Goal: Check status

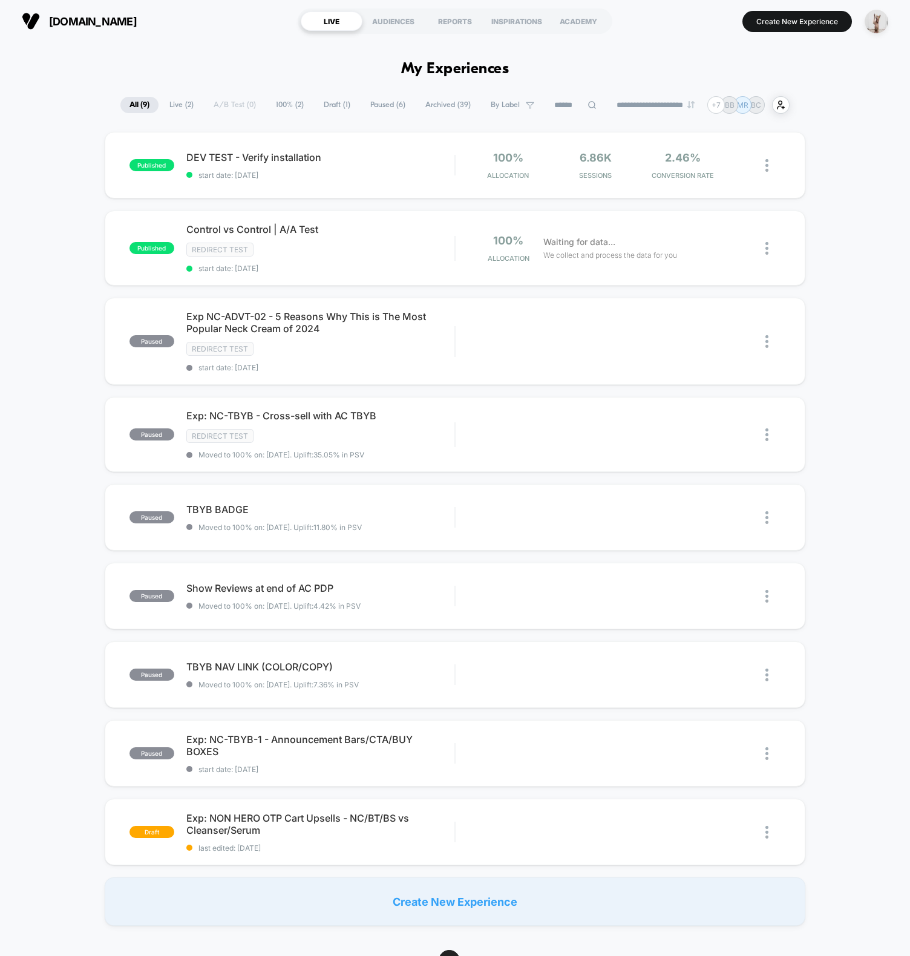
click at [868, 108] on div "**********" at bounding box center [455, 105] width 910 height 18
click at [882, 16] on img "button" at bounding box center [877, 22] width 24 height 24
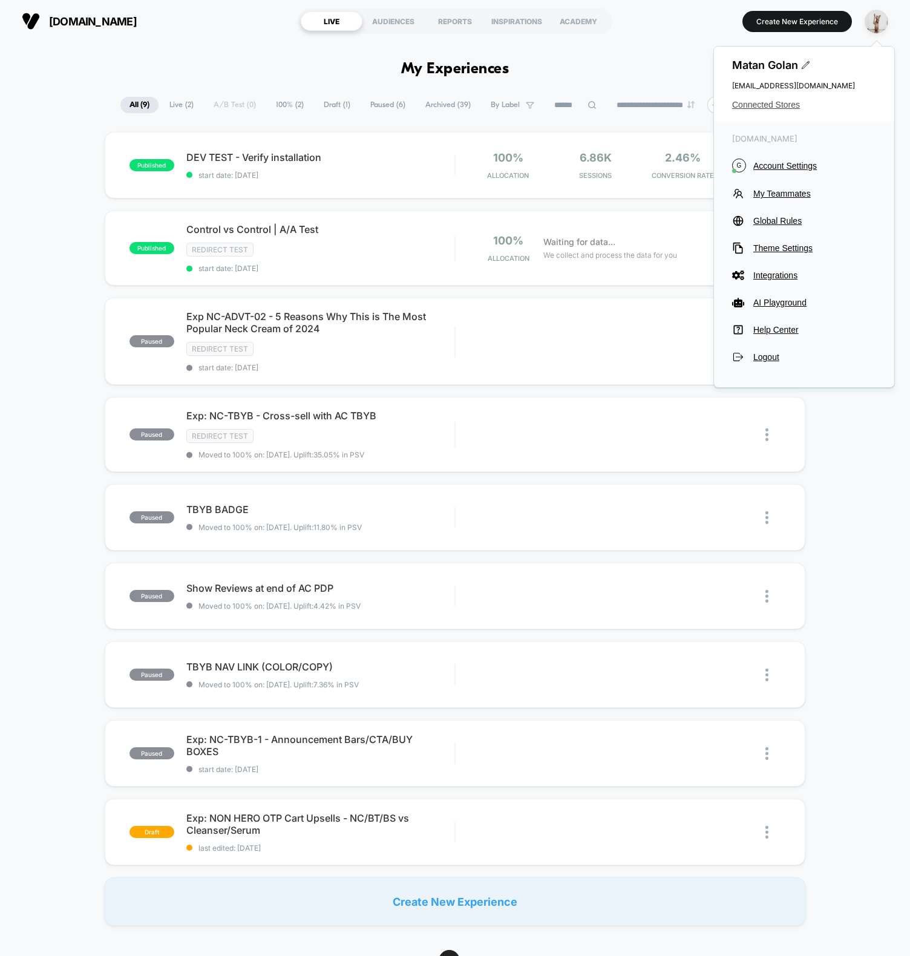
click at [767, 105] on span "Connected Stores" at bounding box center [804, 105] width 144 height 10
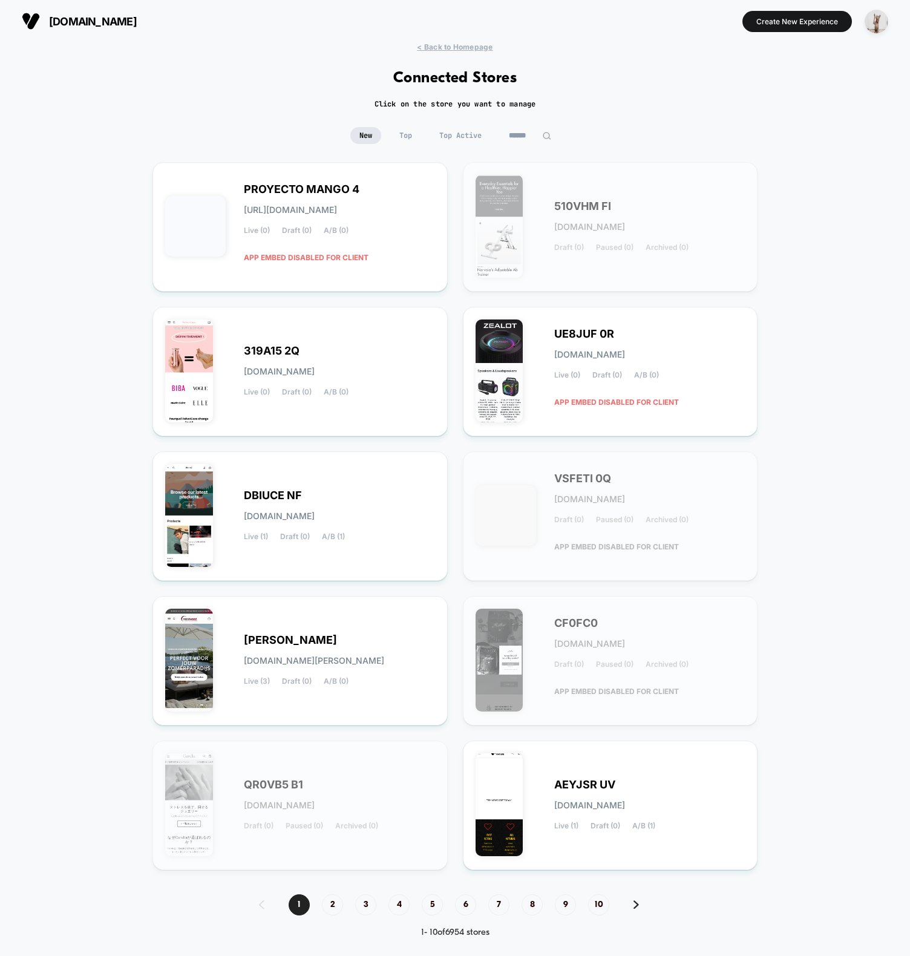
click at [536, 123] on div "< Back to Homepage Connected Stores Click on the store you want to manage New T…" at bounding box center [455, 499] width 910 height 914
click at [531, 132] on input at bounding box center [530, 135] width 121 height 17
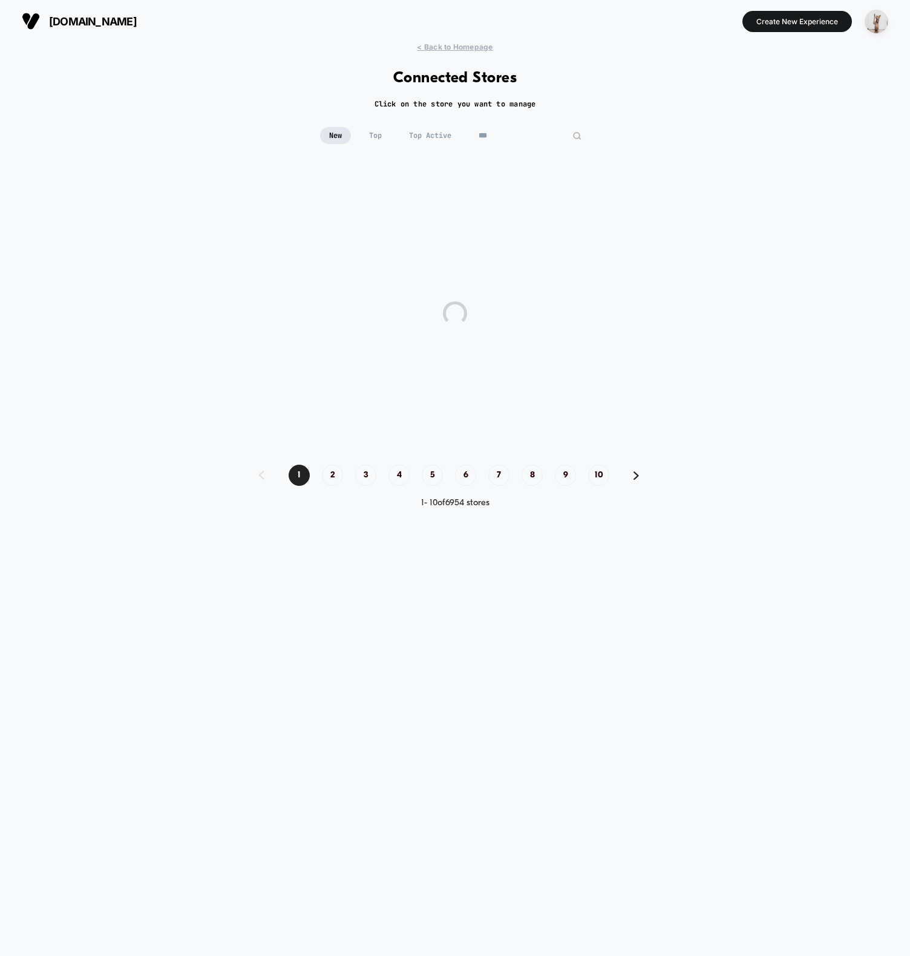
type input "****"
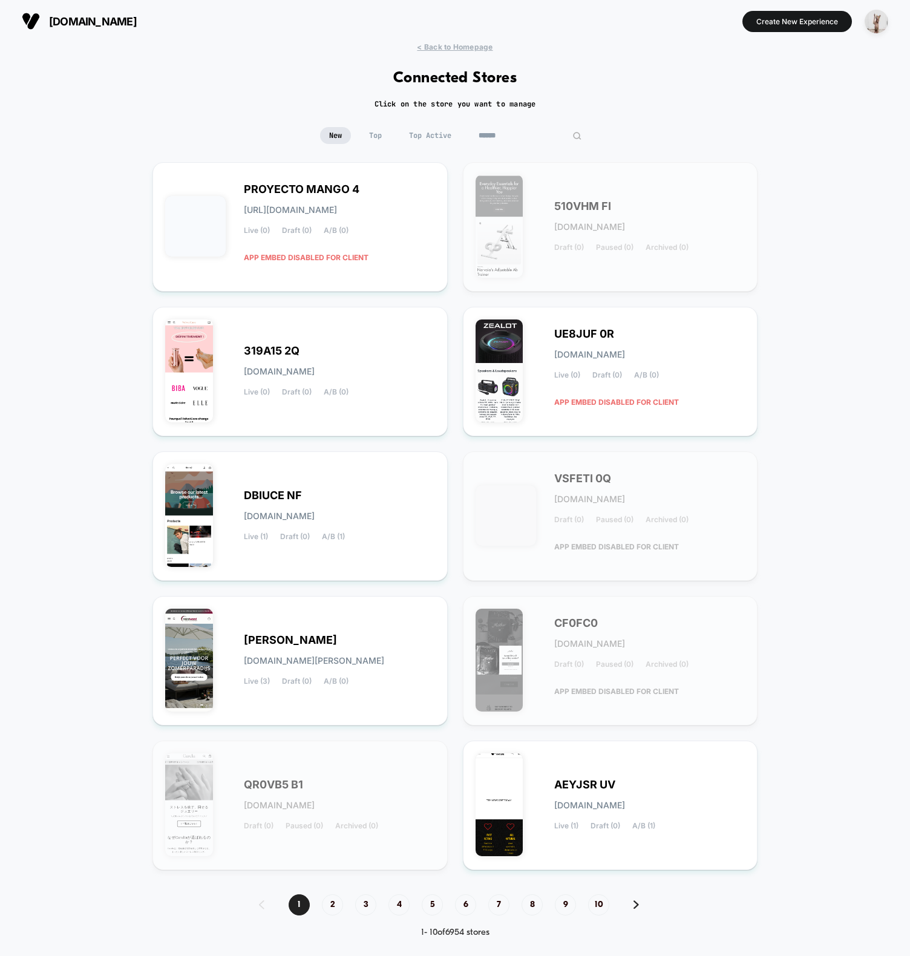
type input "*"
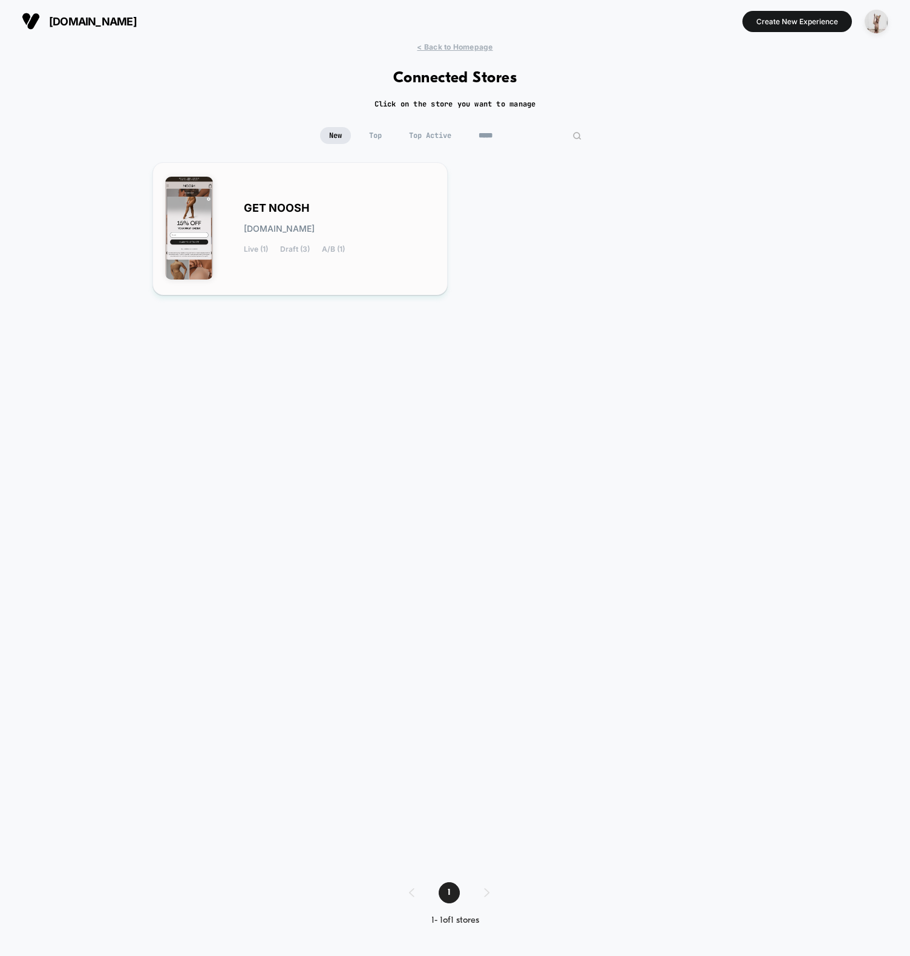
type input "*****"
click at [375, 239] on div "GET NOOSH [DOMAIN_NAME] Live (1) Draft (3) A/B (1)" at bounding box center [339, 229] width 191 height 50
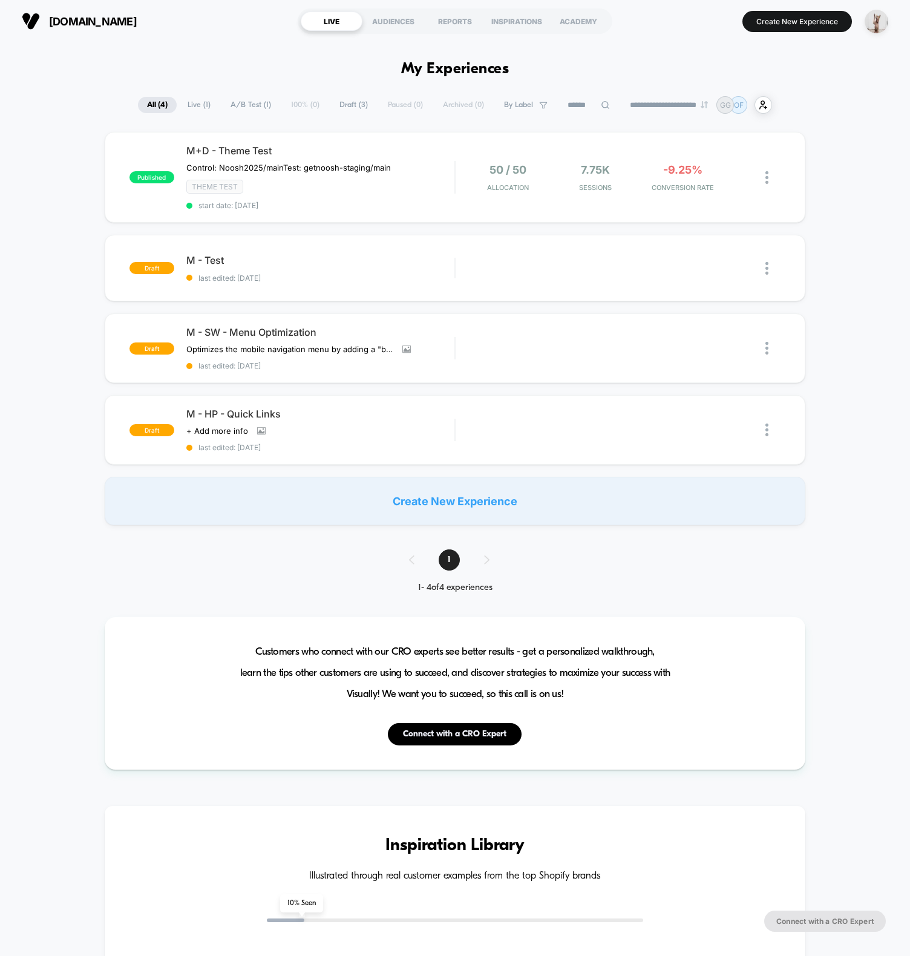
drag, startPoint x: 140, startPoint y: 53, endPoint x: 154, endPoint y: 53, distance: 13.9
click at [140, 53] on div "**********" at bounding box center [455, 919] width 910 height 1755
click at [874, 184] on div "published M+D - Theme Test Control: Noosh2025/main Test: getnoosh-staging/main …" at bounding box center [455, 328] width 910 height 393
click at [396, 166] on div "Control: Noosh2025/mainTest: getnoosh-staging/main" at bounding box center [297, 168] width 222 height 10
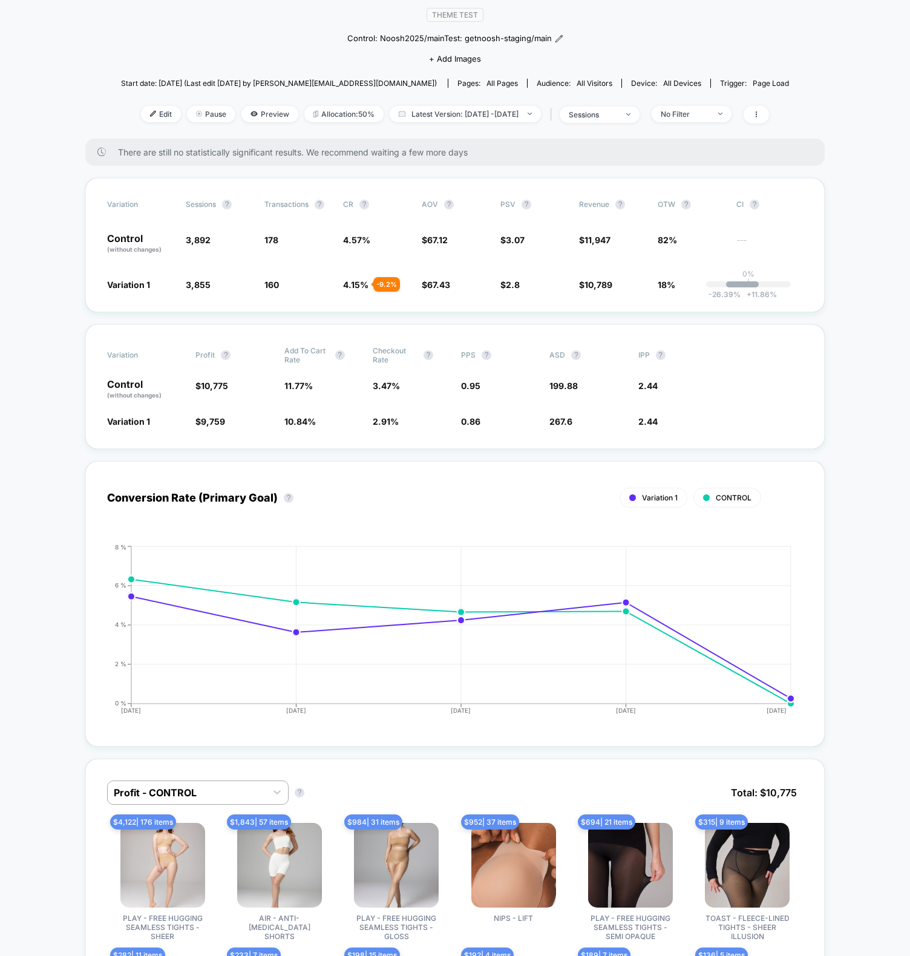
scroll to position [110, 0]
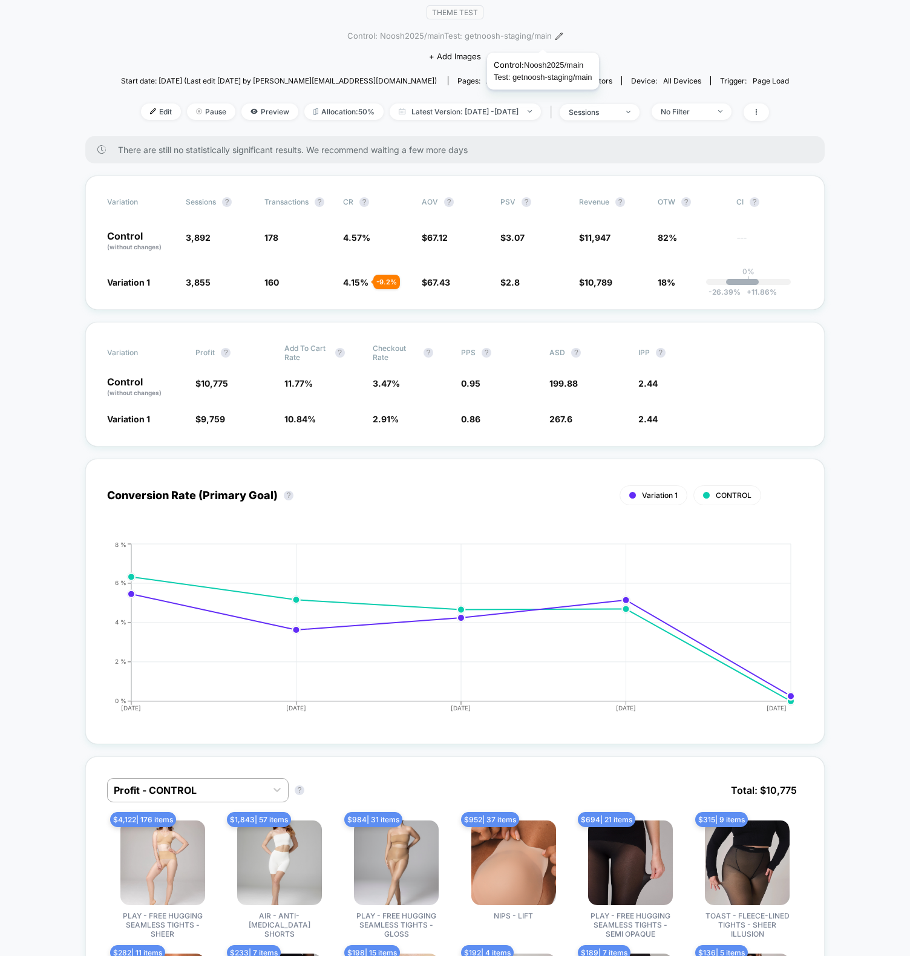
click at [543, 38] on span "Control: Noosh2025/mainTest: getnoosh-staging/main" at bounding box center [449, 36] width 205 height 12
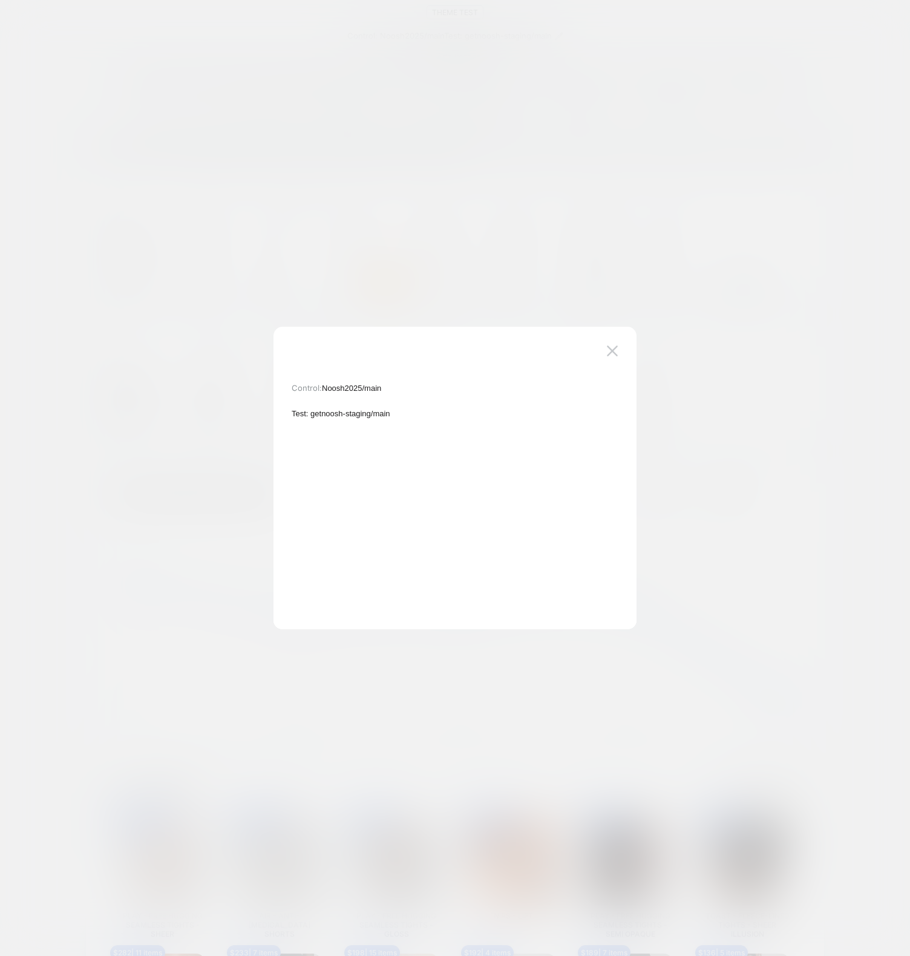
click at [318, 231] on div at bounding box center [455, 478] width 910 height 956
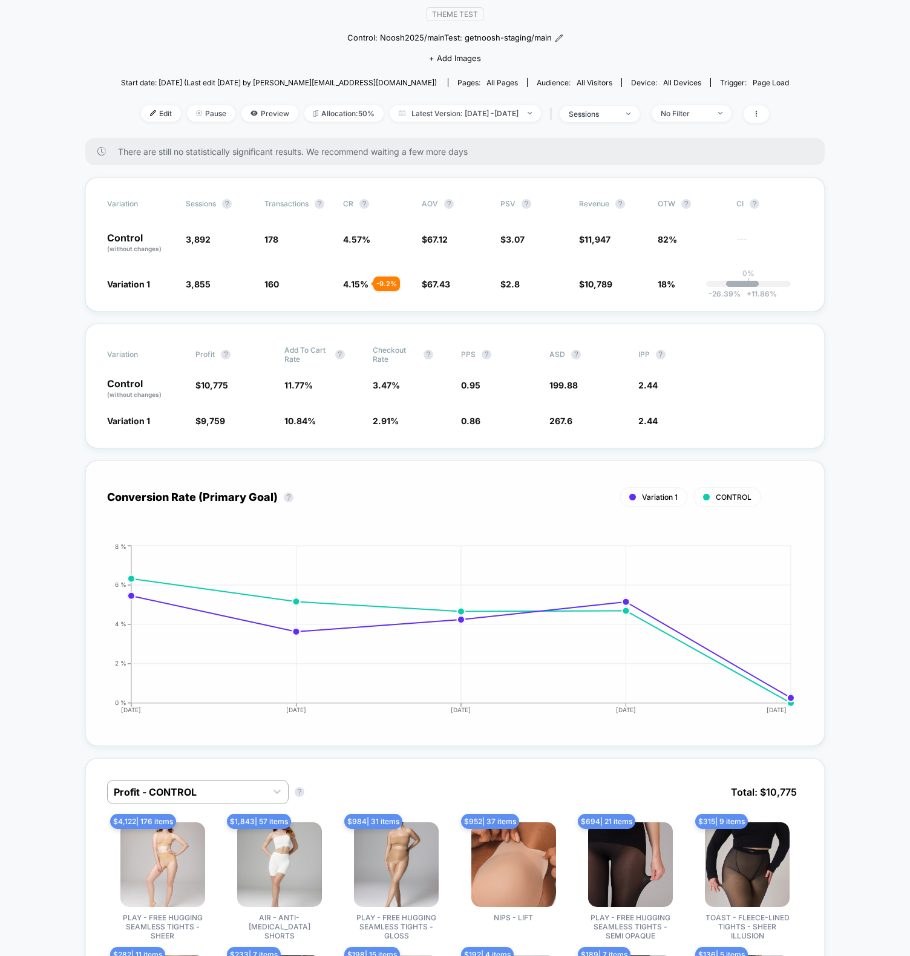
scroll to position [0, 0]
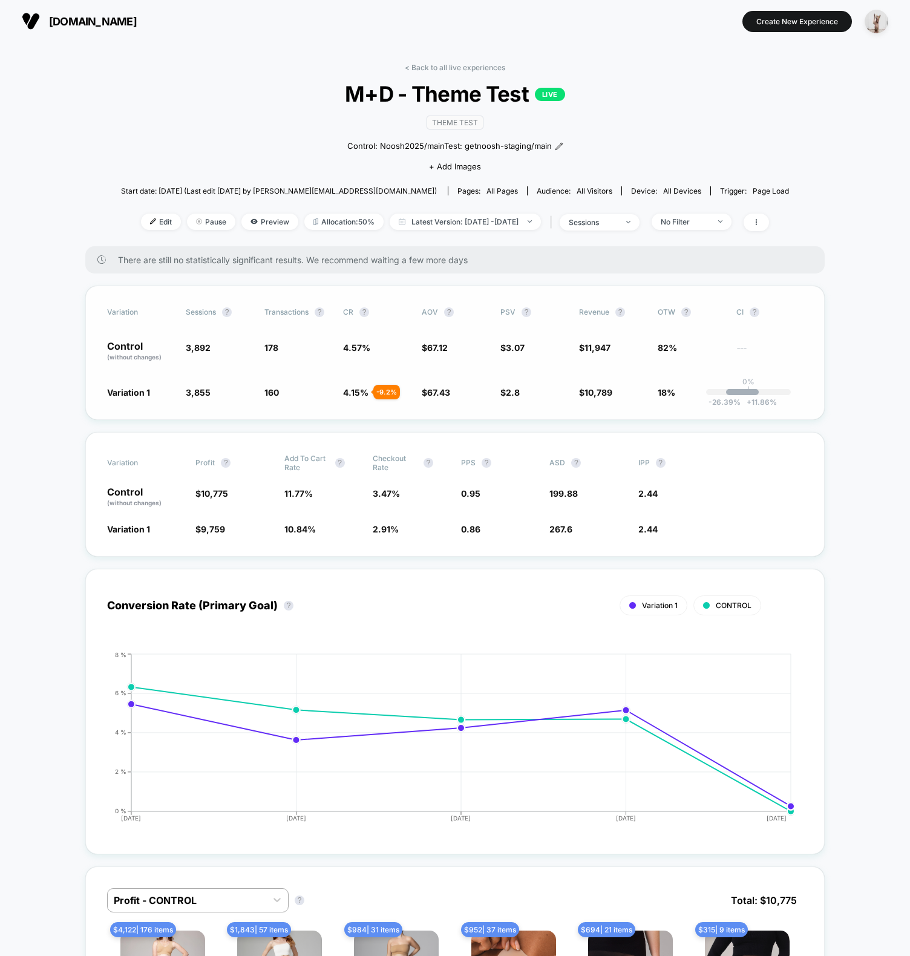
drag, startPoint x: 86, startPoint y: 410, endPoint x: 168, endPoint y: 319, distance: 122.5
click at [86, 409] on div "Variation Sessions ? Transactions ? CR ? AOV ? PSV ? Revenue ? OTW ? CI ? Contr…" at bounding box center [454, 353] width 739 height 134
click at [261, 218] on span "Preview" at bounding box center [269, 222] width 57 height 16
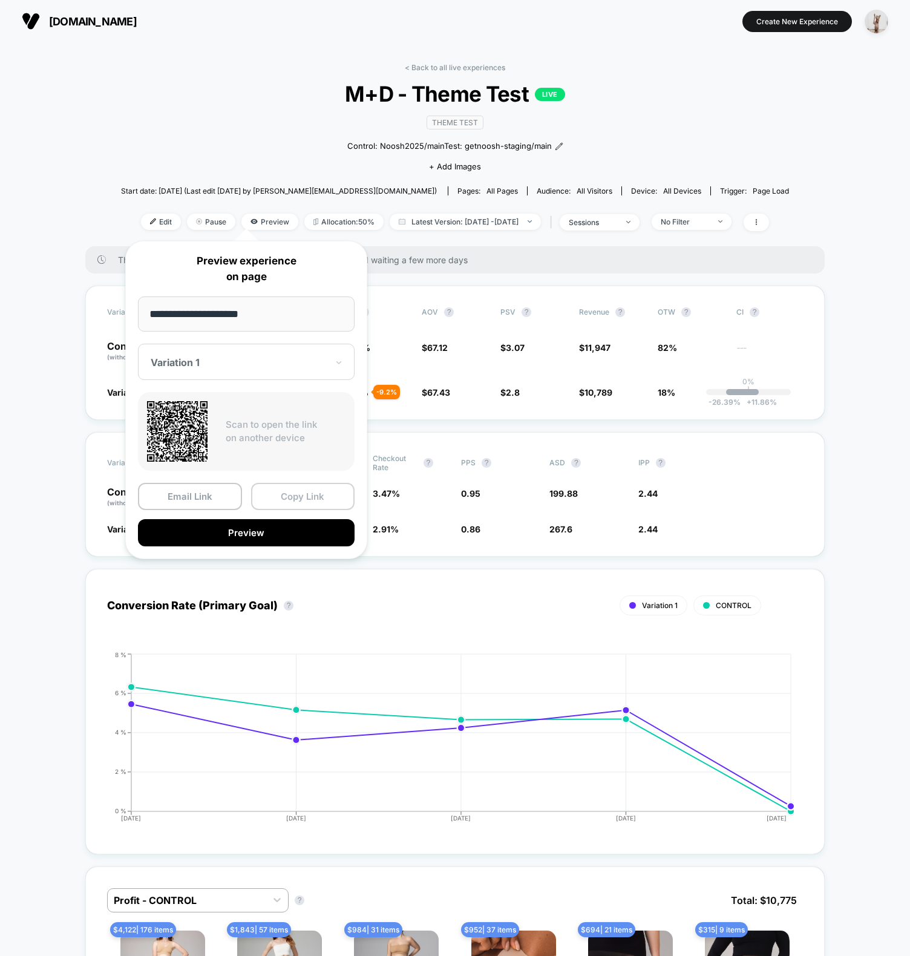
click at [291, 499] on button "Copy Link" at bounding box center [303, 496] width 104 height 27
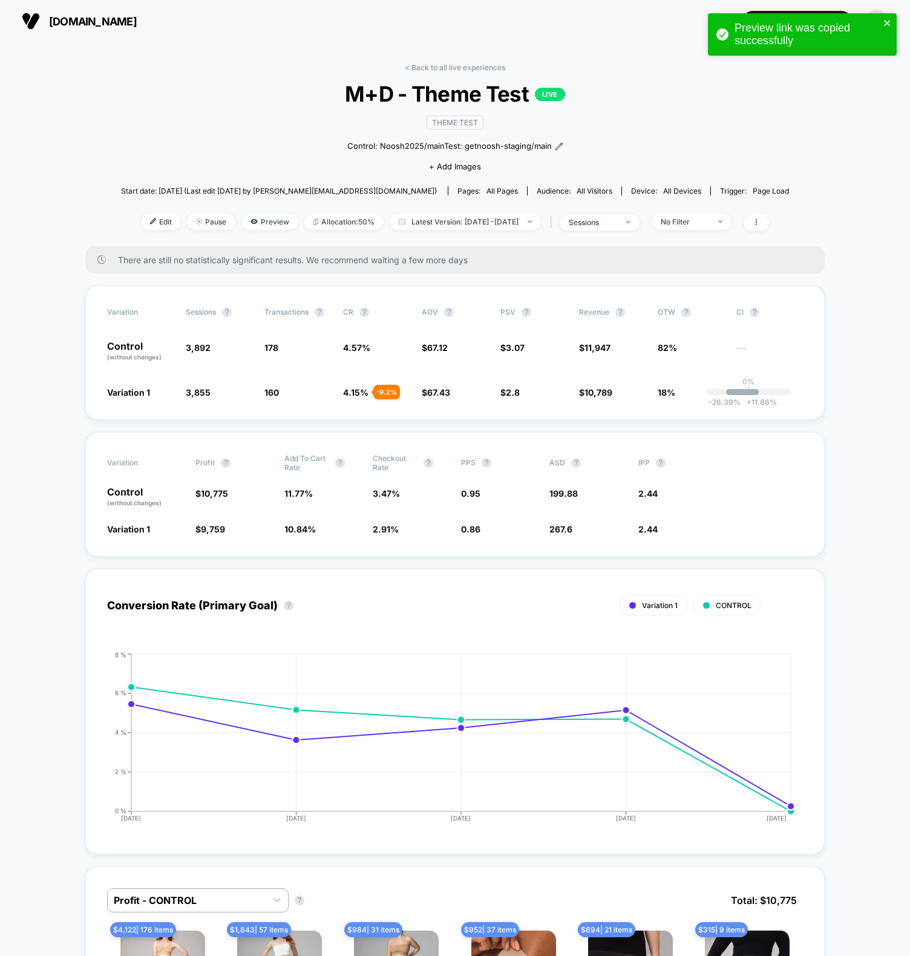
click at [219, 102] on span "M+D - Theme Test LIVE" at bounding box center [454, 93] width 601 height 25
click at [163, 97] on span "M+D - Theme Test LIVE" at bounding box center [454, 93] width 601 height 25
click at [121, 93] on div "< Back to all live experiences M+D - Theme Test LIVE Theme Test Control: Noosh2…" at bounding box center [455, 154] width 668 height 183
click at [460, 221] on span "Latest Version: [DATE] - [DATE]" at bounding box center [465, 222] width 151 height 16
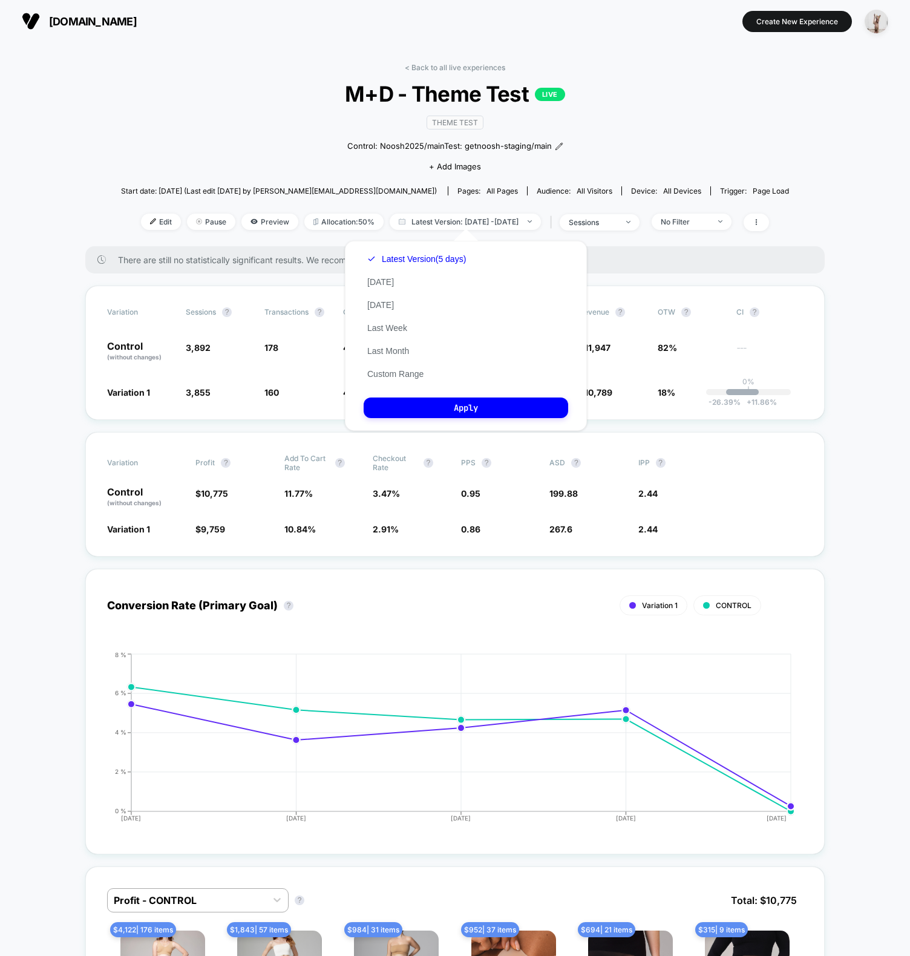
click at [385, 296] on div "Latest Version (5 days) [DATE] [DATE] Last Week Last Month Custom Range" at bounding box center [417, 316] width 106 height 138
click at [385, 297] on div "Latest Version (5 days) [DATE] [DATE] Last Week Last Month Custom Range" at bounding box center [417, 316] width 106 height 138
drag, startPoint x: 385, startPoint y: 301, endPoint x: 393, endPoint y: 310, distance: 12.5
click at [385, 301] on button "[DATE]" at bounding box center [381, 305] width 34 height 11
click at [443, 407] on button "Apply" at bounding box center [466, 408] width 205 height 21
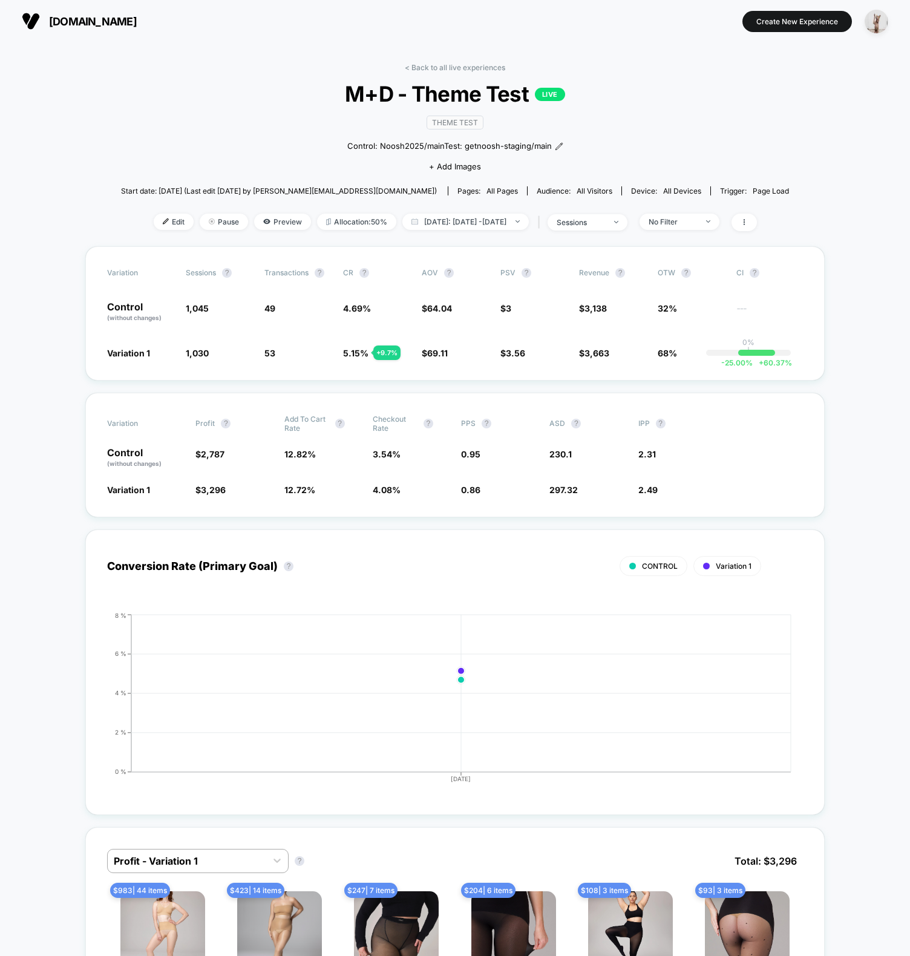
click at [209, 90] on span "M+D - Theme Test LIVE" at bounding box center [454, 93] width 601 height 25
click at [149, 96] on div "< Back to all live experiences M+D - Theme Test LIVE Theme Test Control: Noosh2…" at bounding box center [455, 154] width 668 height 183
drag, startPoint x: 215, startPoint y: 76, endPoint x: 218, endPoint y: 67, distance: 9.4
click at [215, 76] on div "< Back to all live experiences M+D - Theme Test LIVE Theme Test Control: Noosh2…" at bounding box center [455, 154] width 668 height 183
click at [97, 357] on div "Variation Sessions ? Transactions ? CR ? AOV ? PSV ? Revenue ? OTW ? CI ? Contr…" at bounding box center [454, 313] width 739 height 134
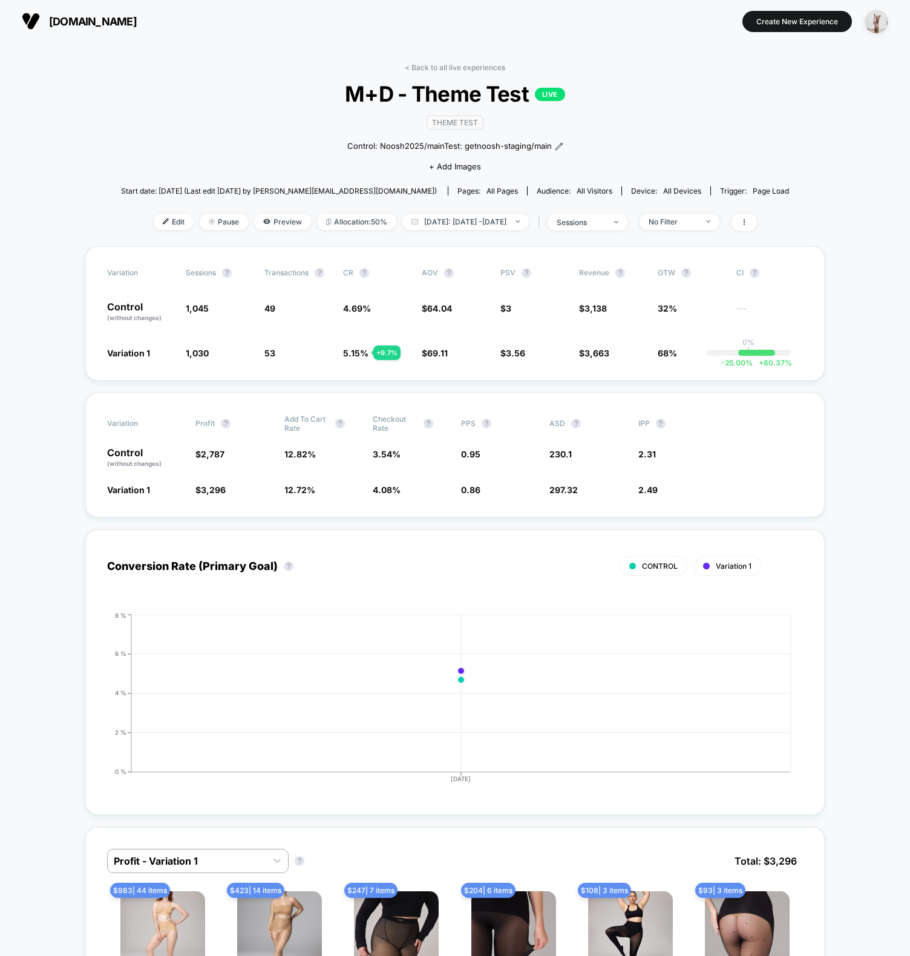
click at [474, 224] on span "[DATE]: [DATE] - [DATE]" at bounding box center [465, 222] width 126 height 16
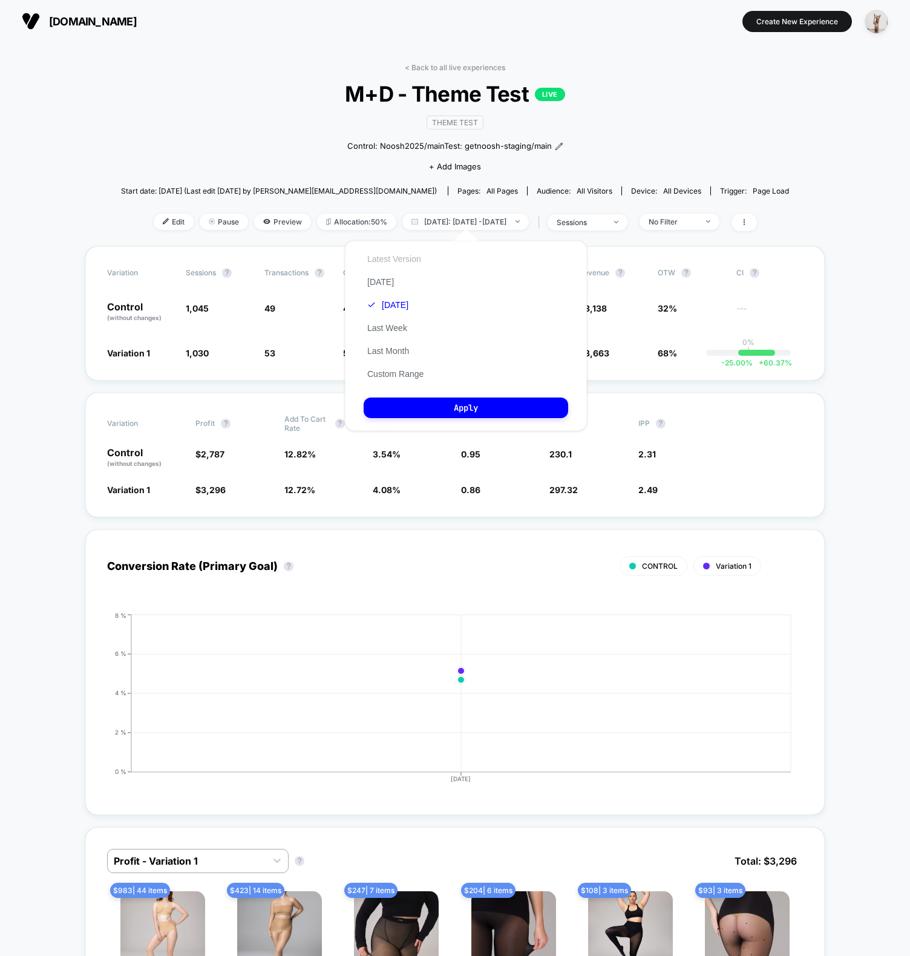
click at [394, 258] on button "Latest Version" at bounding box center [394, 259] width 61 height 11
drag, startPoint x: 484, startPoint y: 407, endPoint x: 485, endPoint y: 401, distance: 6.2
click at [483, 407] on button "Apply" at bounding box center [466, 408] width 205 height 21
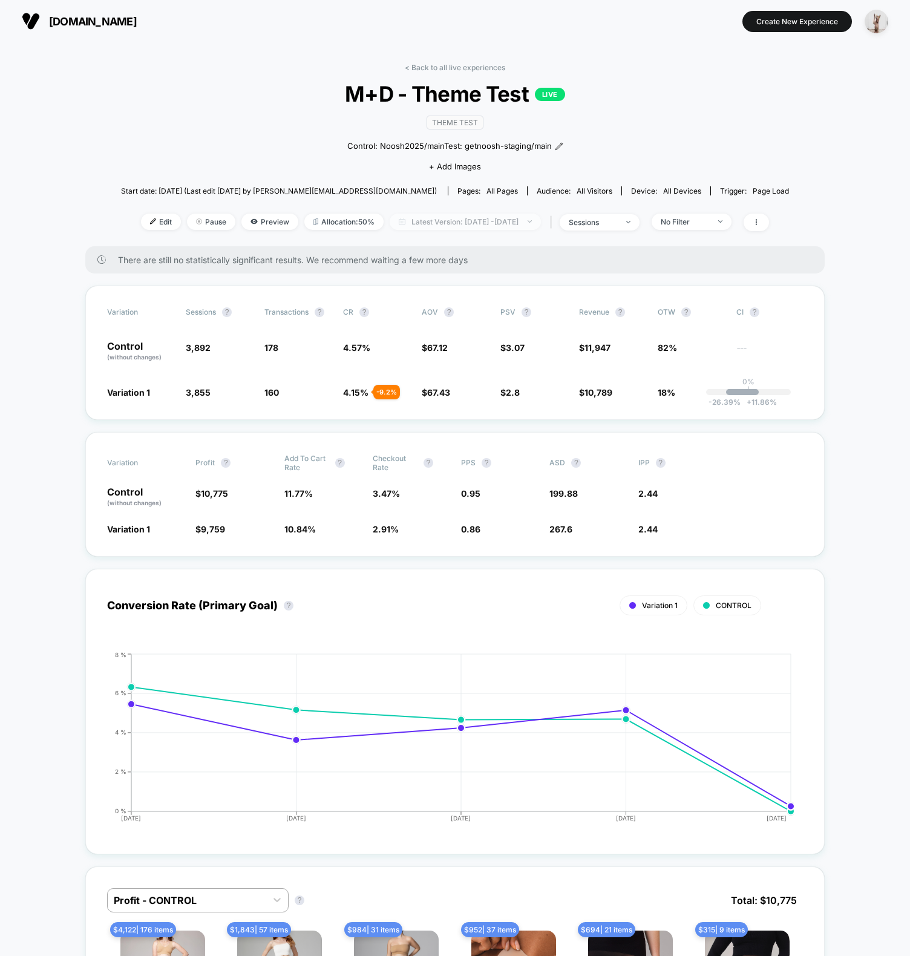
click at [428, 218] on span "Latest Version: [DATE] - [DATE]" at bounding box center [465, 222] width 151 height 16
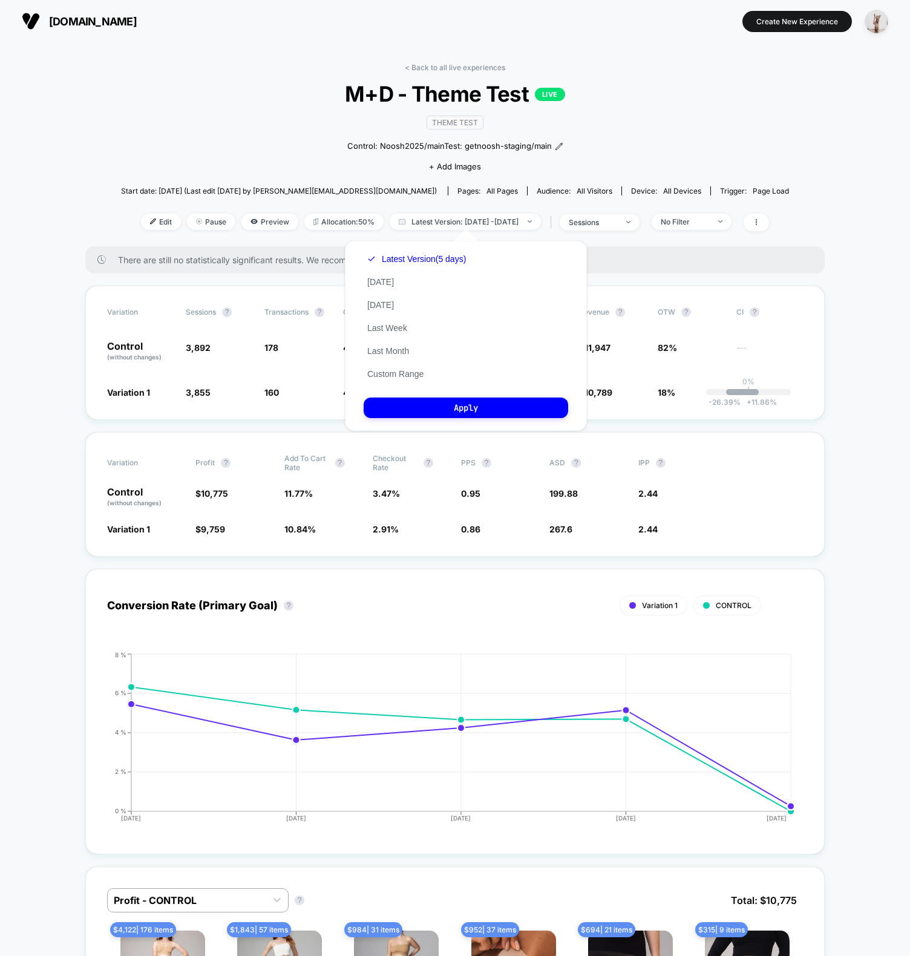
click at [385, 376] on button "Custom Range" at bounding box center [396, 373] width 64 height 11
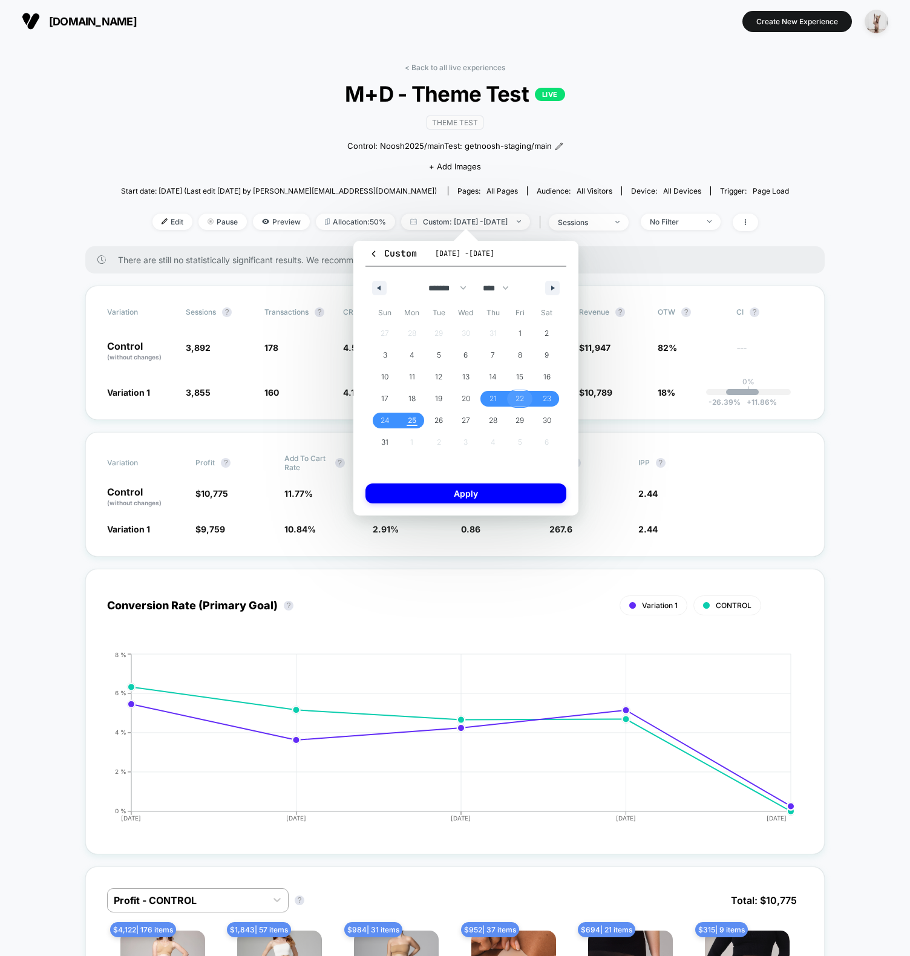
click at [520, 396] on span "22" at bounding box center [520, 399] width 8 height 22
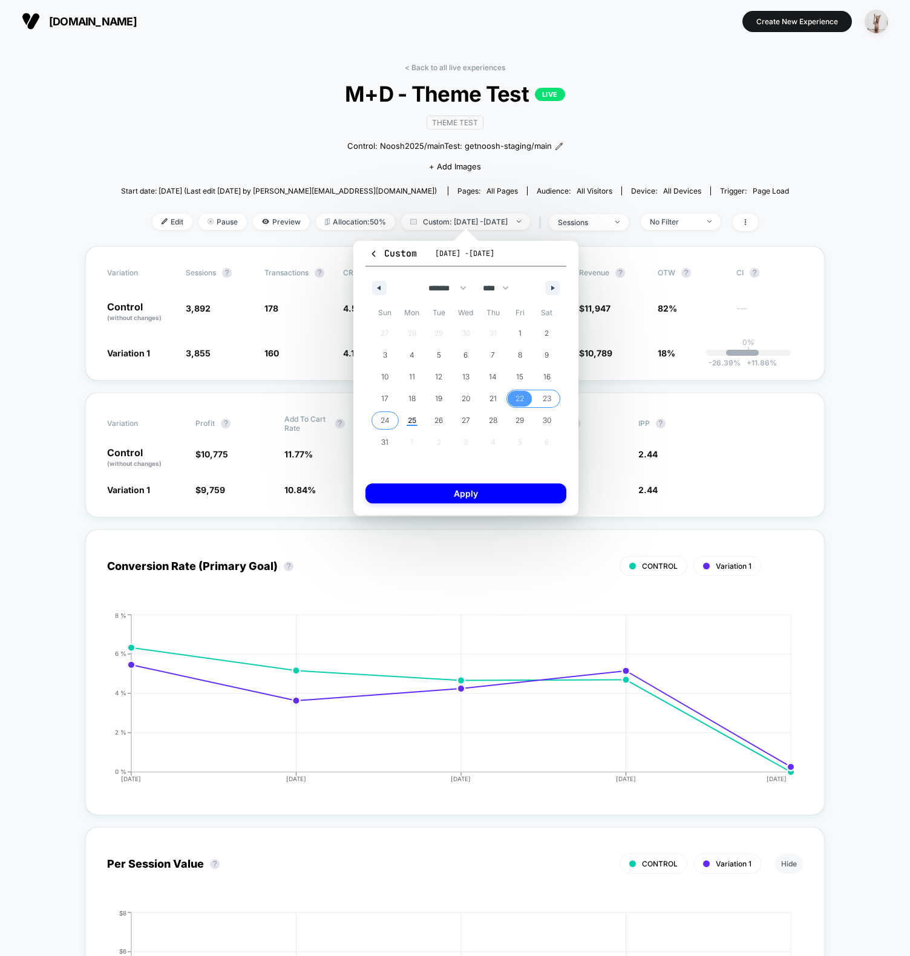
click at [381, 421] on span "24" at bounding box center [385, 421] width 9 height 22
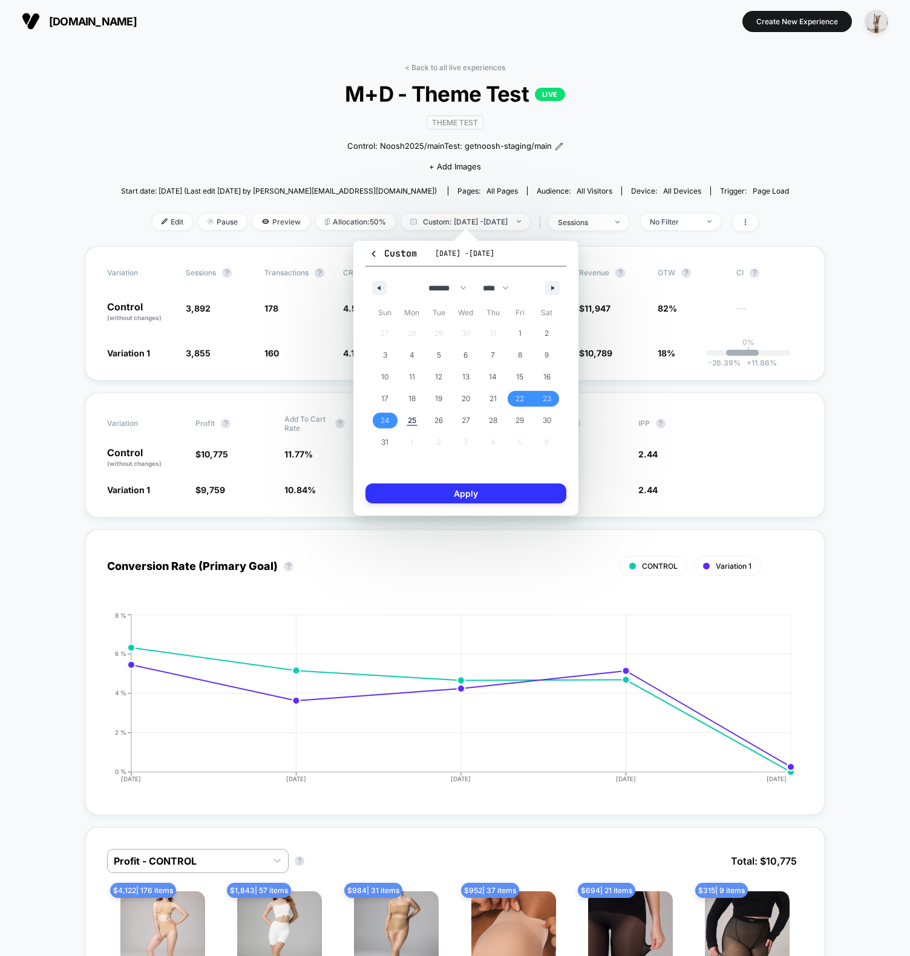
click at [422, 485] on button "Apply" at bounding box center [465, 493] width 201 height 20
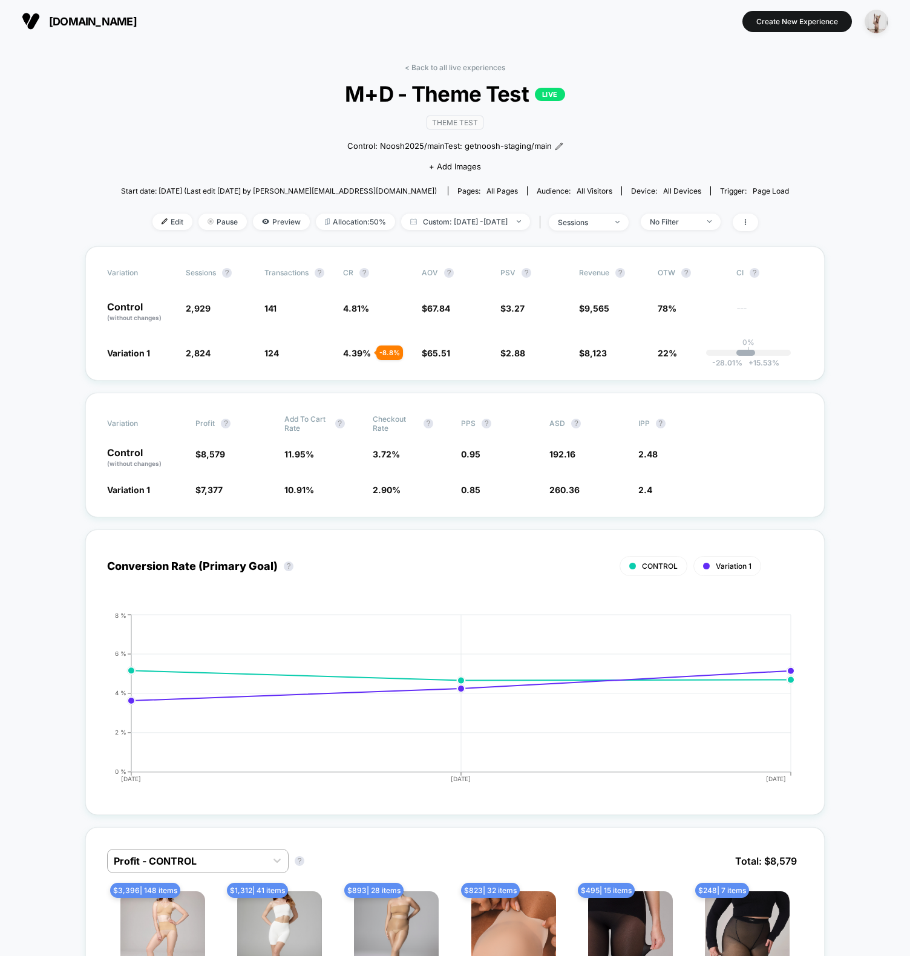
click at [180, 110] on div "< Back to all live experiences M+D - Theme Test LIVE Theme Test Control: Noosh2…" at bounding box center [455, 154] width 668 height 183
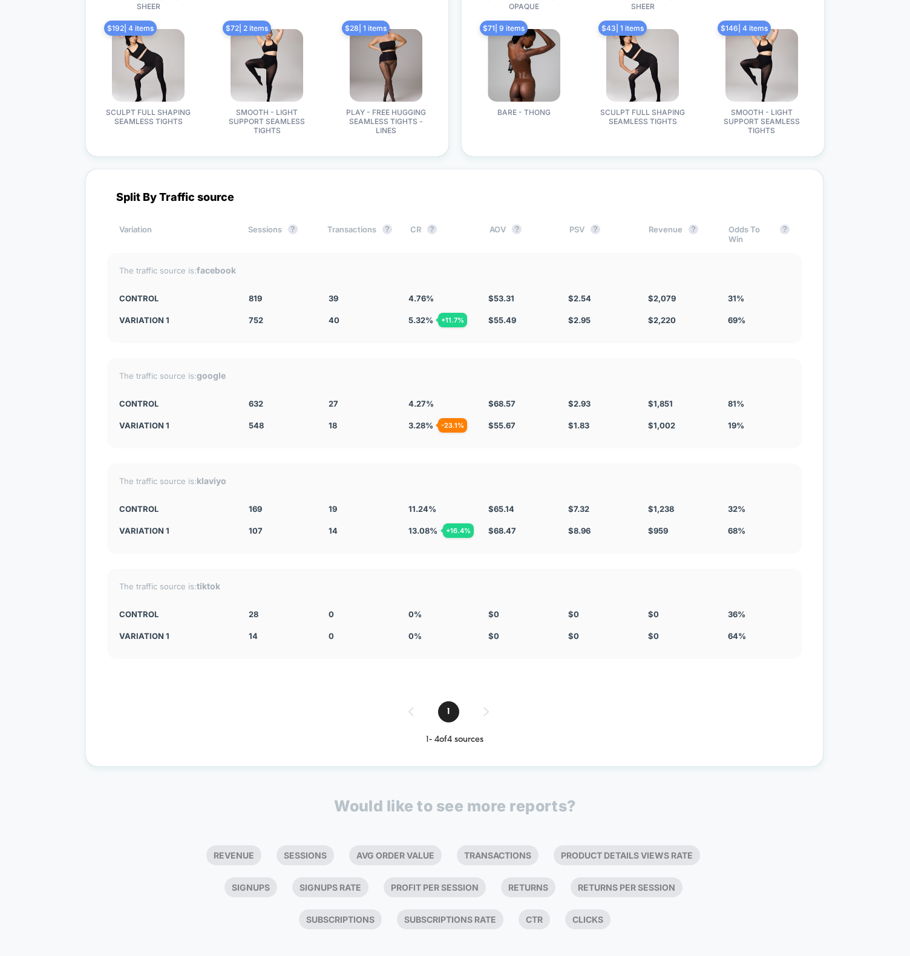
scroll to position [3553, 0]
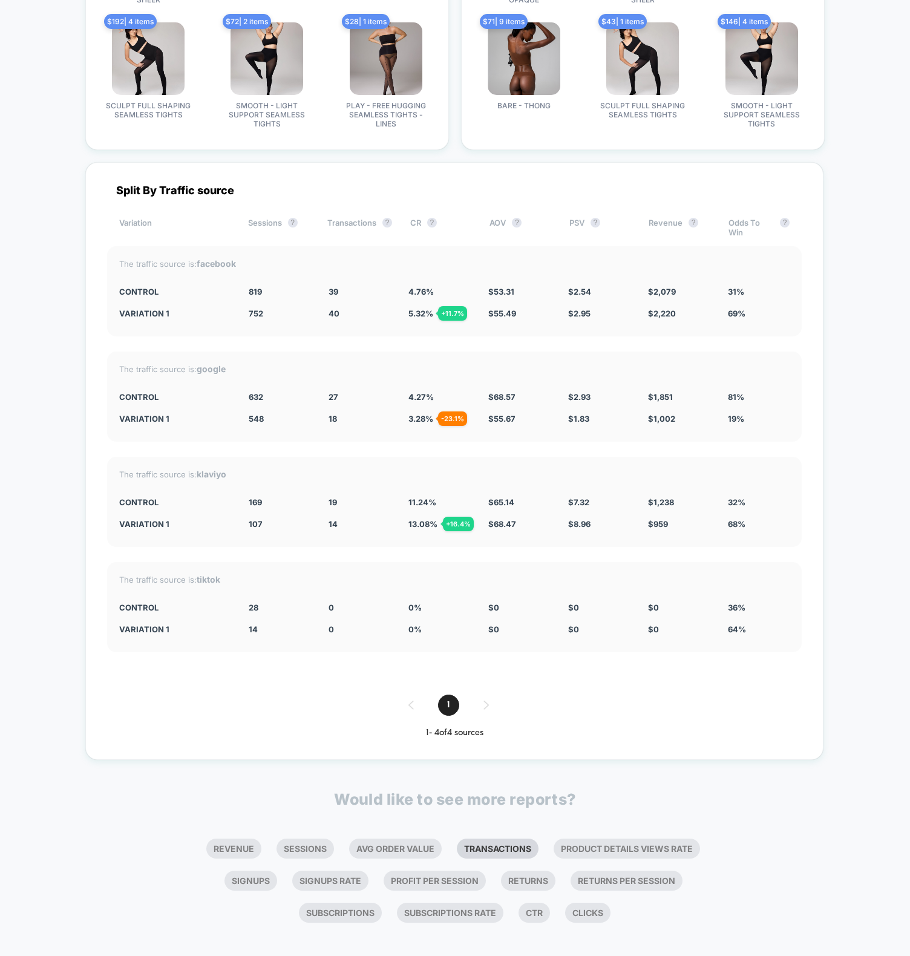
click at [496, 839] on li "Transactions" at bounding box center [498, 849] width 82 height 20
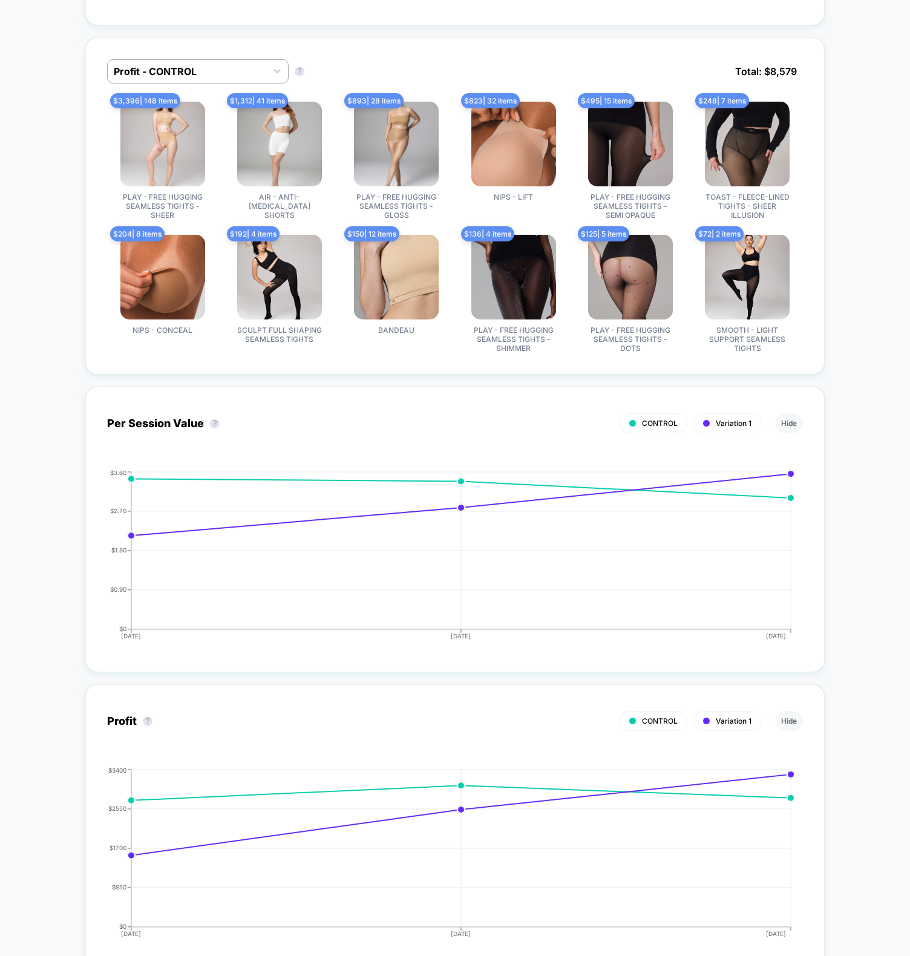
scroll to position [0, 0]
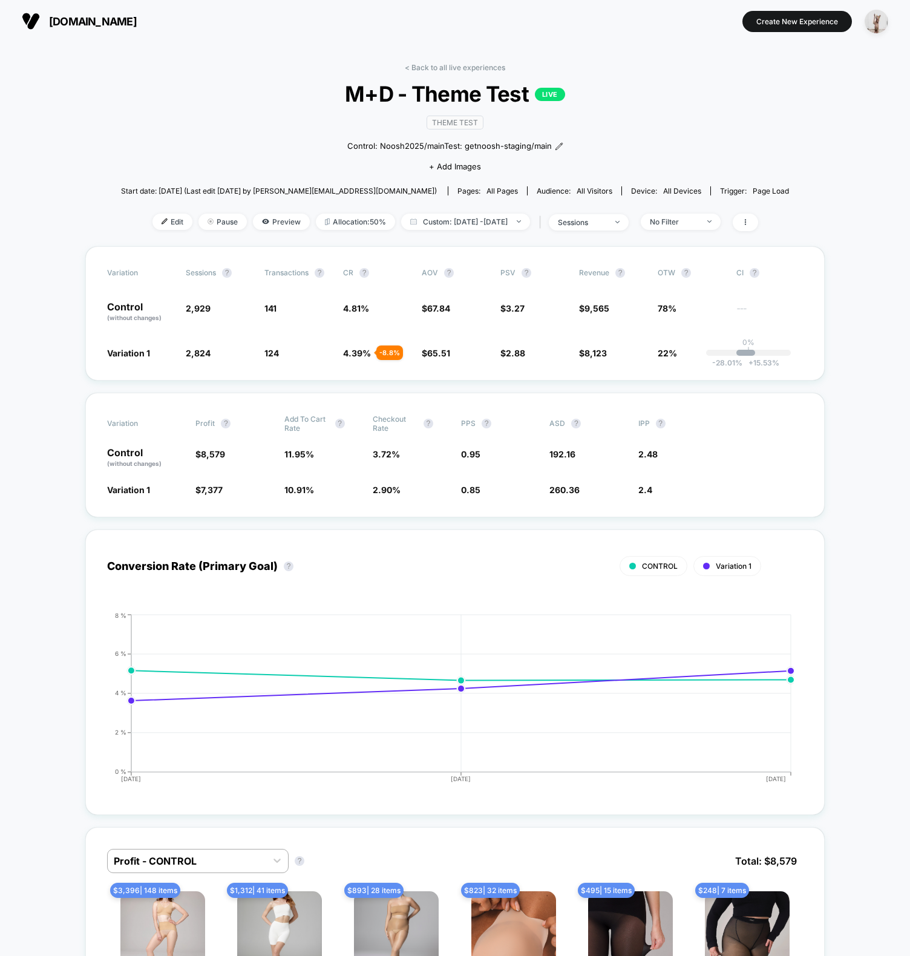
click at [671, 71] on div "< Back to all live experiences M+D - Theme Test LIVE Theme Test Control: Noosh2…" at bounding box center [455, 154] width 668 height 183
click at [336, 220] on span "Allocation: 50%" at bounding box center [355, 222] width 79 height 16
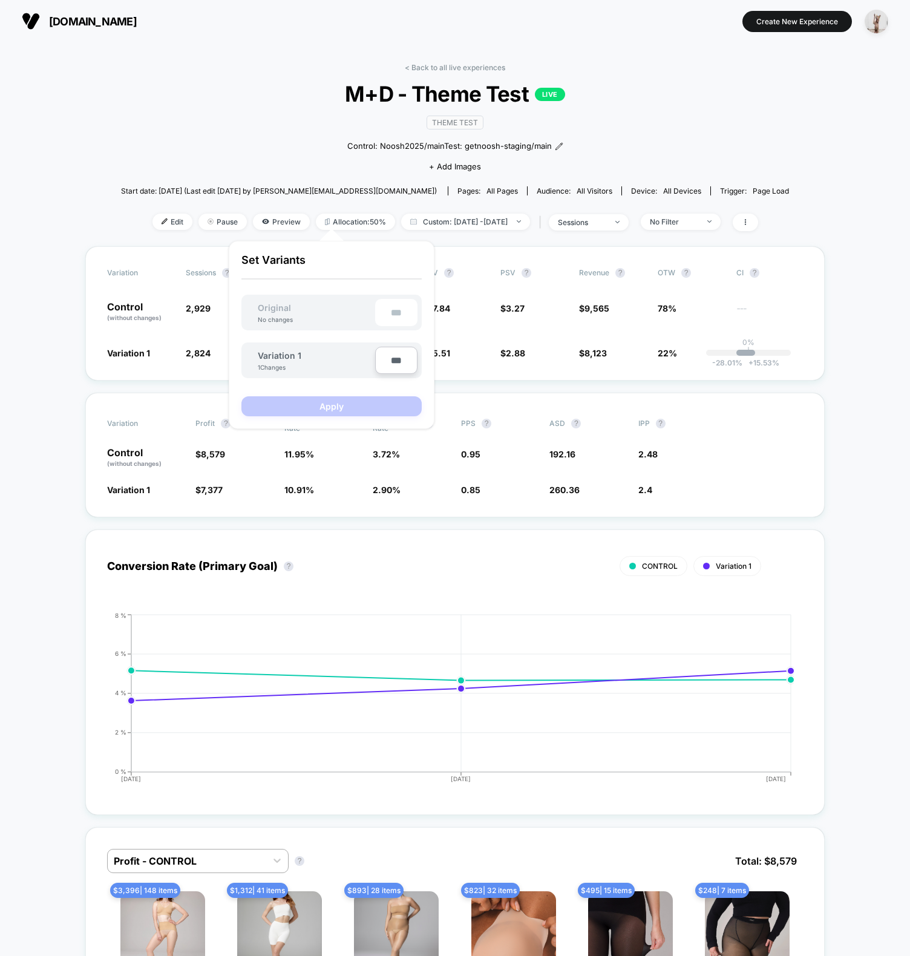
click at [684, 125] on div "< Back to all live experiences M+D - Theme Test LIVE Theme Test Control: Noosh2…" at bounding box center [455, 154] width 668 height 183
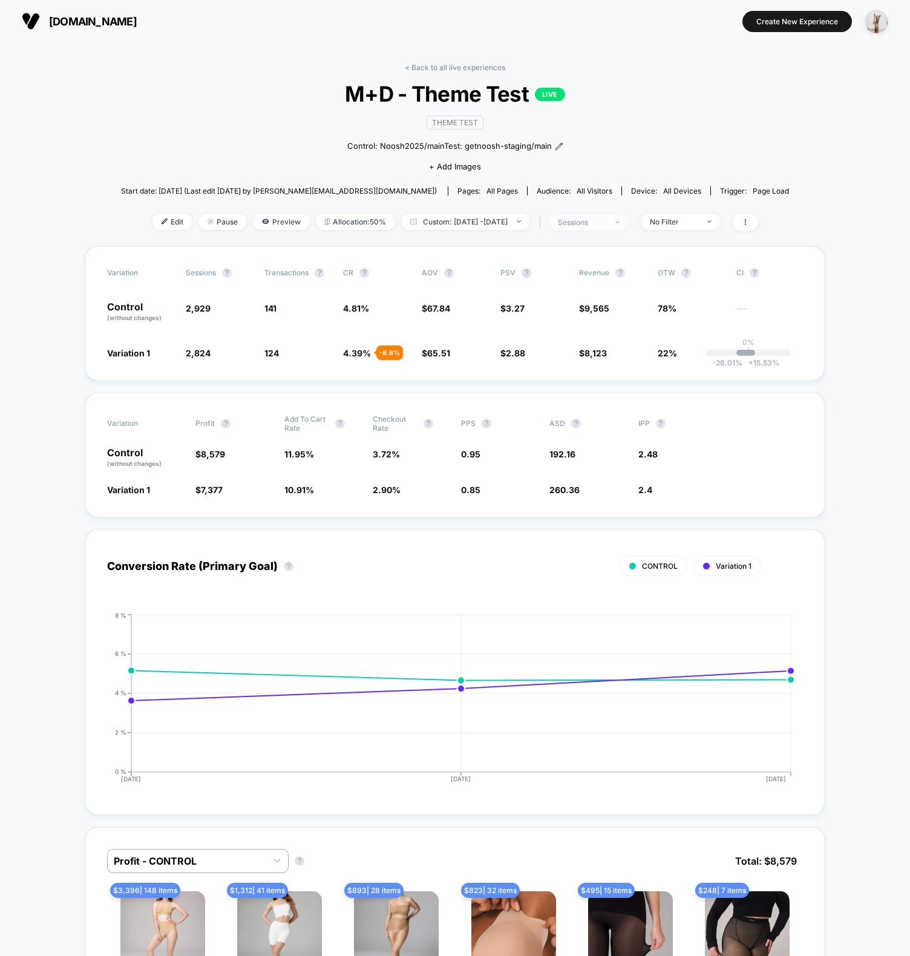
click at [604, 222] on div "sessions" at bounding box center [582, 222] width 48 height 9
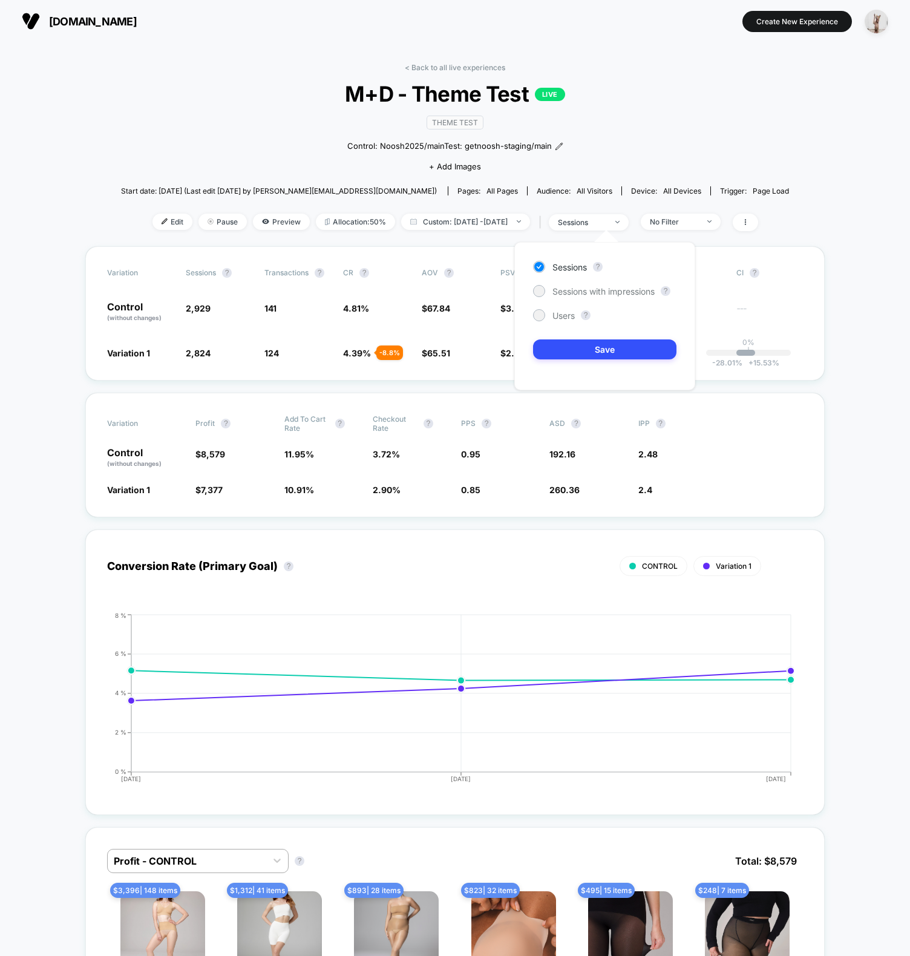
click at [589, 283] on div "Sessions ? Sessions with impressions ? Users ? Save" at bounding box center [604, 316] width 181 height 148
drag, startPoint x: 591, startPoint y: 293, endPoint x: 592, endPoint y: 332, distance: 39.4
click at [591, 293] on span "Sessions with impressions" at bounding box center [603, 291] width 102 height 10
click at [589, 352] on button "Save" at bounding box center [604, 349] width 143 height 20
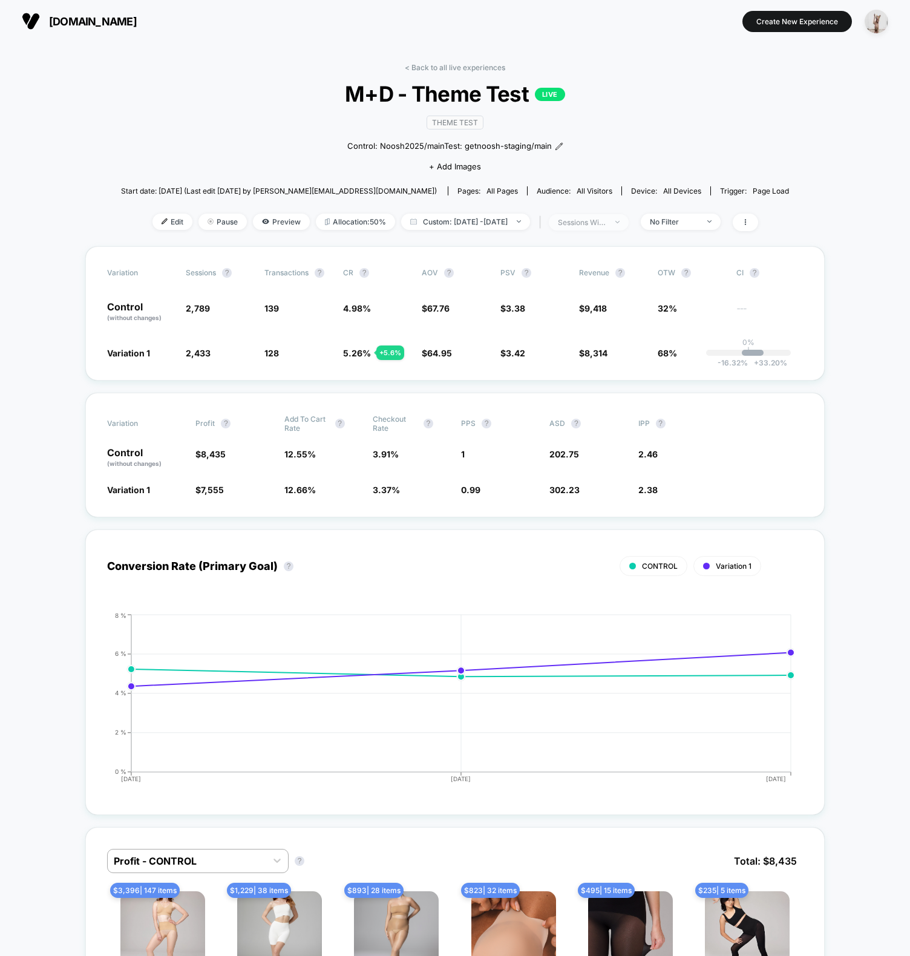
click at [606, 220] on div "sessions with impression" at bounding box center [582, 222] width 48 height 9
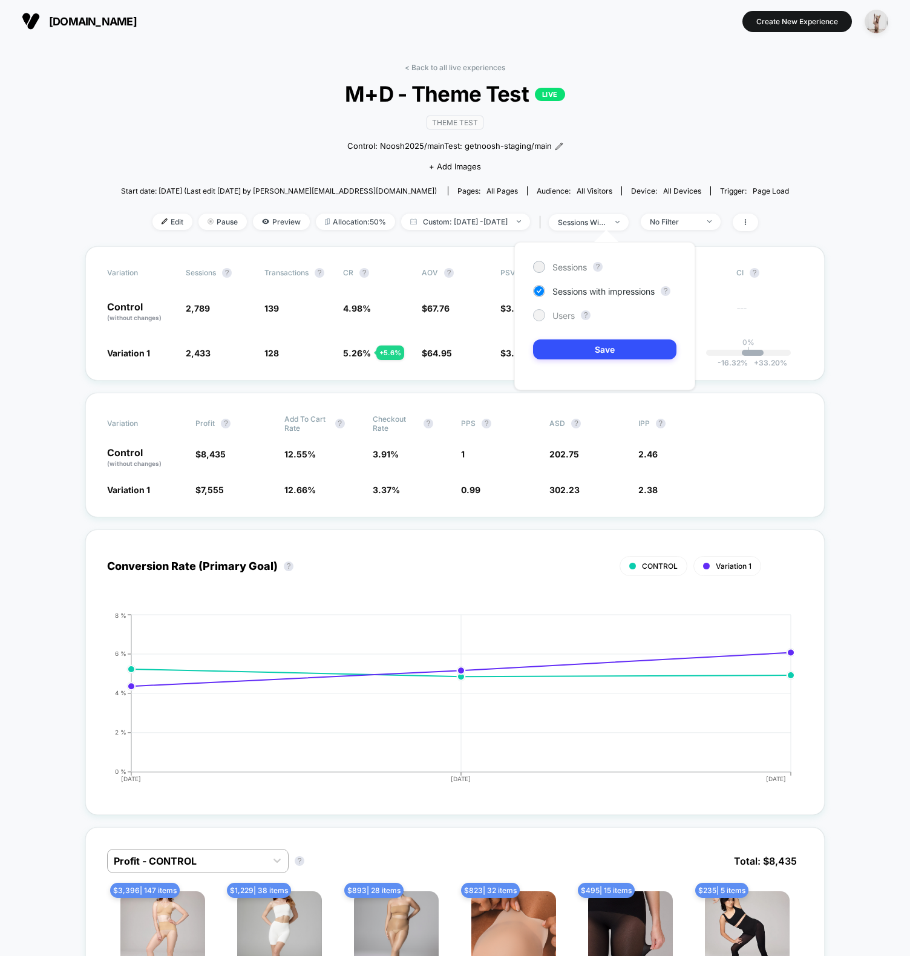
click at [558, 318] on span "Users" at bounding box center [563, 315] width 22 height 10
click at [581, 341] on button "Save" at bounding box center [604, 349] width 143 height 20
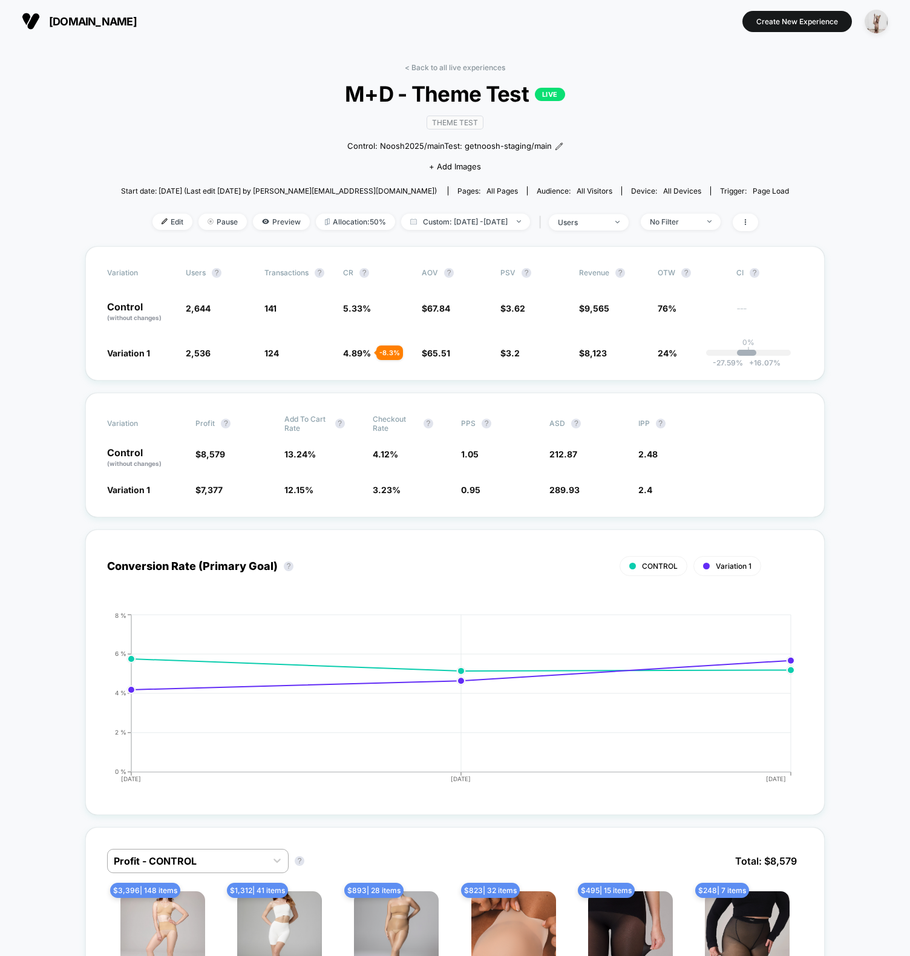
click at [604, 214] on div "| users" at bounding box center [582, 223] width 93 height 18
click at [608, 232] on div "< Back to all live experiences M+D - Theme Test LIVE Theme Test Control: Noosh2…" at bounding box center [455, 154] width 668 height 183
click at [603, 225] on div "users" at bounding box center [582, 222] width 48 height 9
click at [566, 267] on span "Sessions" at bounding box center [569, 267] width 34 height 10
click at [603, 354] on button "Save" at bounding box center [604, 349] width 143 height 20
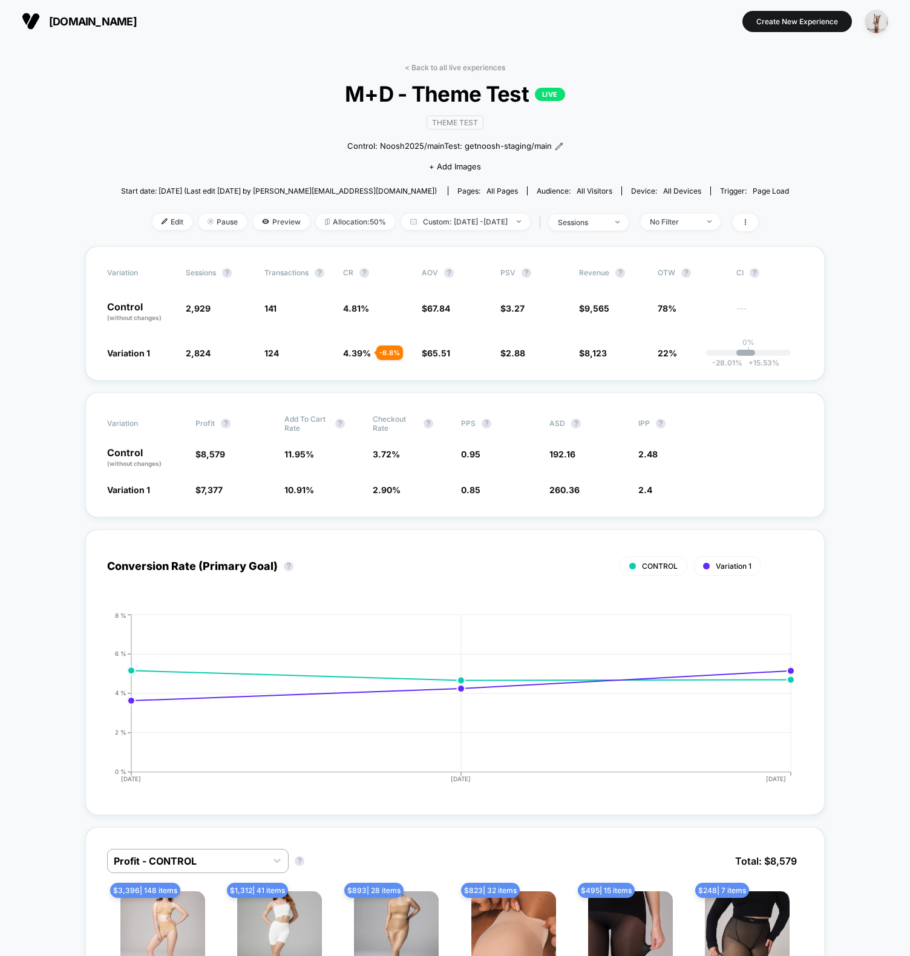
click at [170, 108] on div "< Back to all live experiences M+D - Theme Test LIVE Theme Test Control: Noosh2…" at bounding box center [455, 154] width 668 height 183
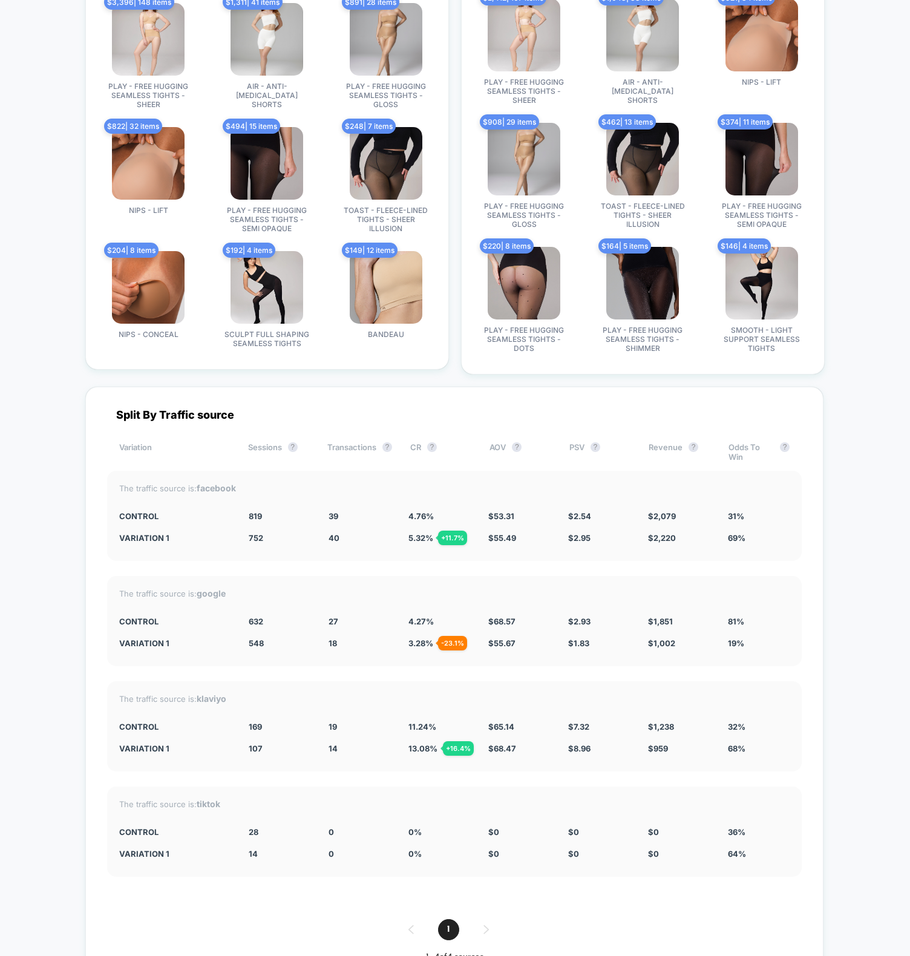
scroll to position [3851, 0]
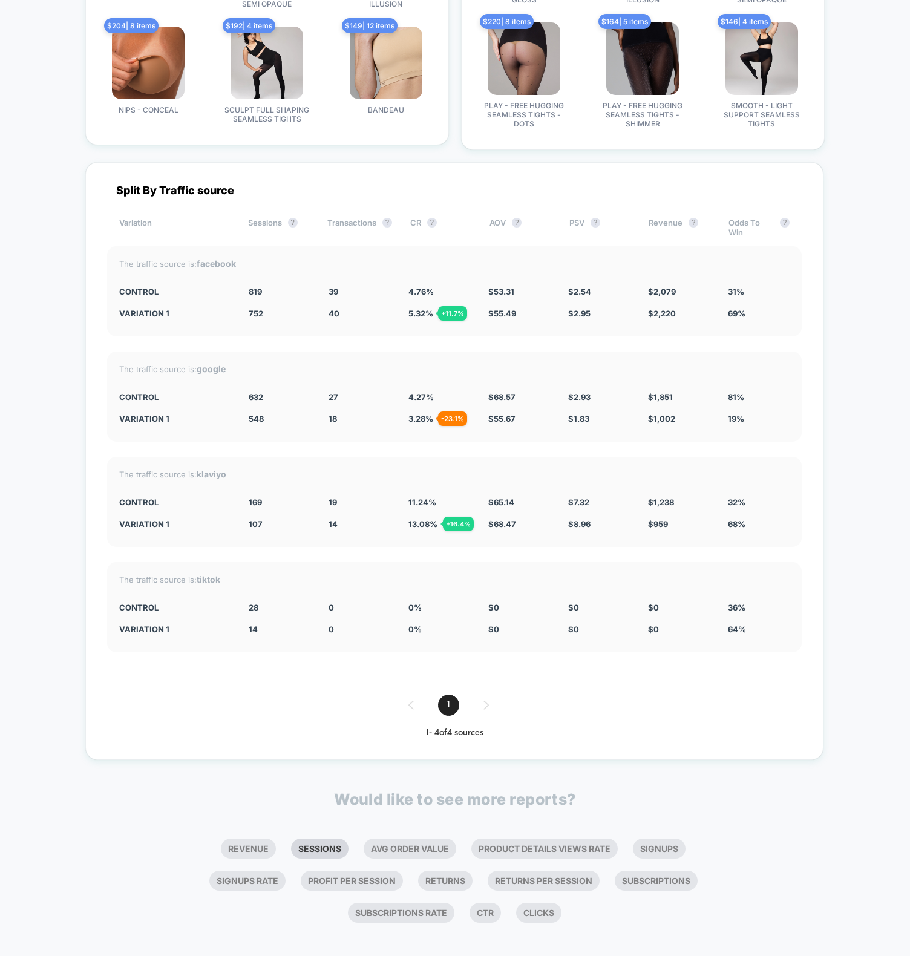
click at [327, 843] on li "Sessions" at bounding box center [319, 849] width 57 height 20
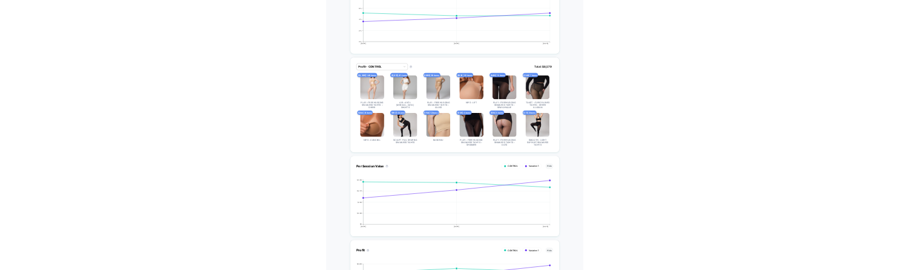
scroll to position [0, 0]
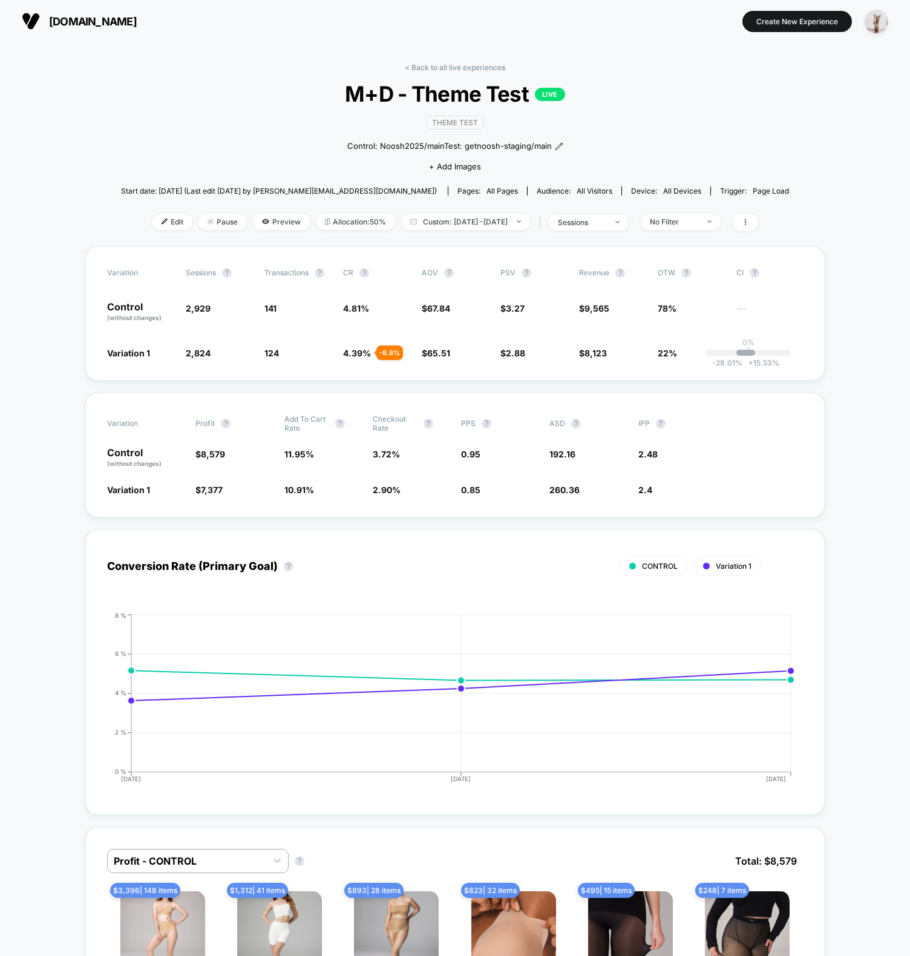
click at [183, 112] on div "< Back to all live experiences M+D - Theme Test LIVE Theme Test Control: Noosh2…" at bounding box center [455, 154] width 668 height 183
click at [186, 83] on span "M+D - Theme Test LIVE" at bounding box center [454, 93] width 601 height 25
click at [131, 142] on div "< Back to all live experiences M+D - Theme Test LIVE Theme Test Control: Noosh2…" at bounding box center [455, 154] width 668 height 183
click at [233, 189] on span "Start date: [DATE] (Last edit [DATE] by [PERSON_NAME][EMAIL_ADDRESS][DOMAIN_NAM…" at bounding box center [279, 190] width 316 height 9
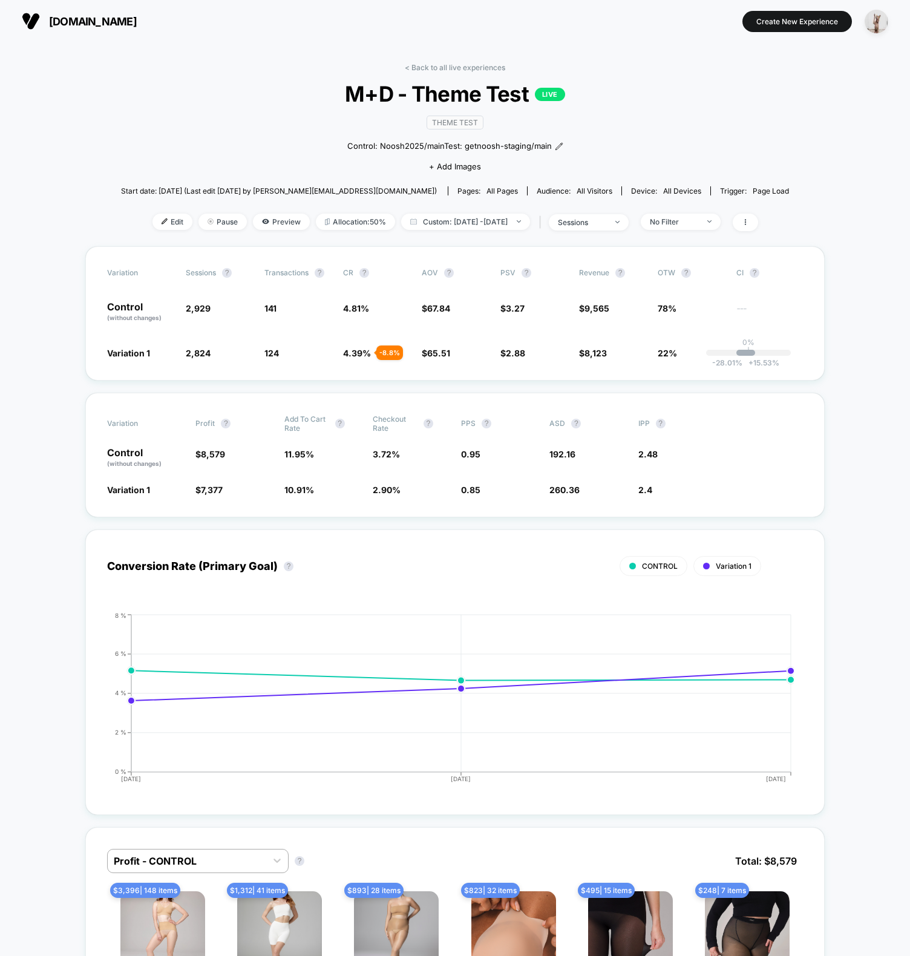
click at [231, 129] on div "< Back to all live experiences M+D - Theme Test LIVE Theme Test Control: Noosh2…" at bounding box center [455, 154] width 668 height 183
click at [253, 214] on span "Preview" at bounding box center [281, 222] width 57 height 16
